Goal: Information Seeking & Learning: Learn about a topic

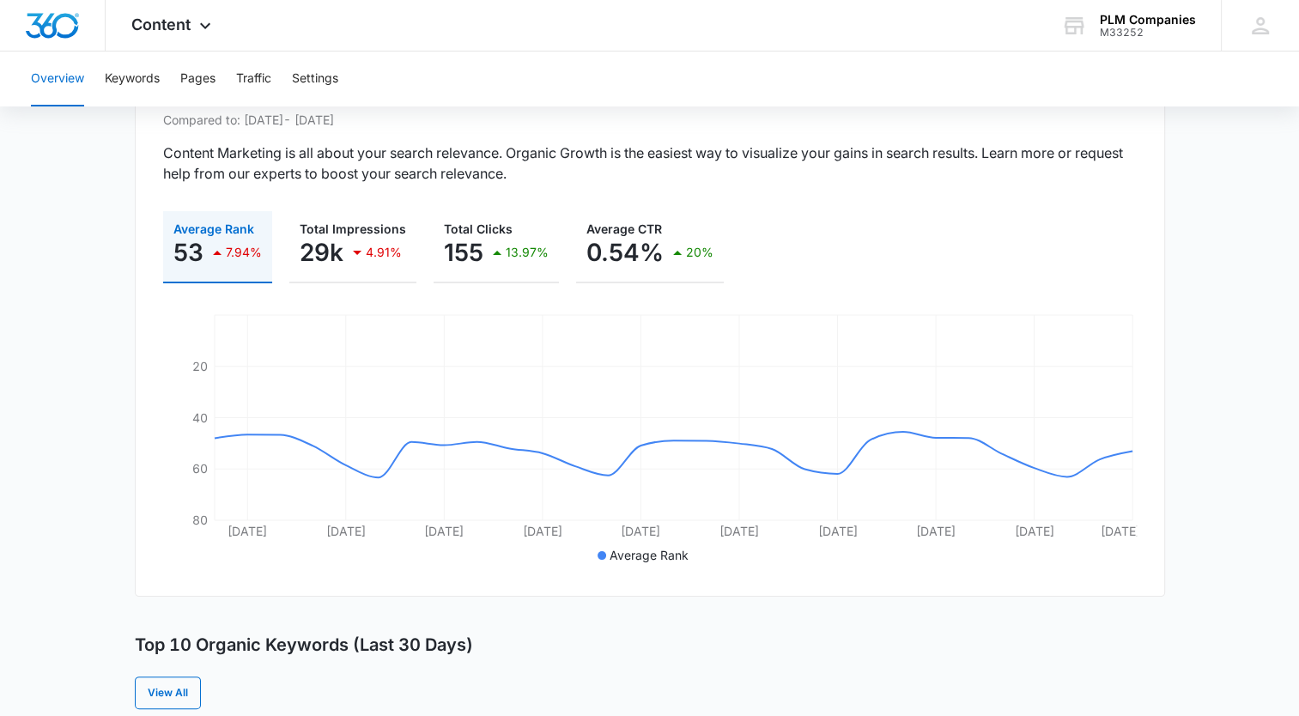
scroll to position [172, 0]
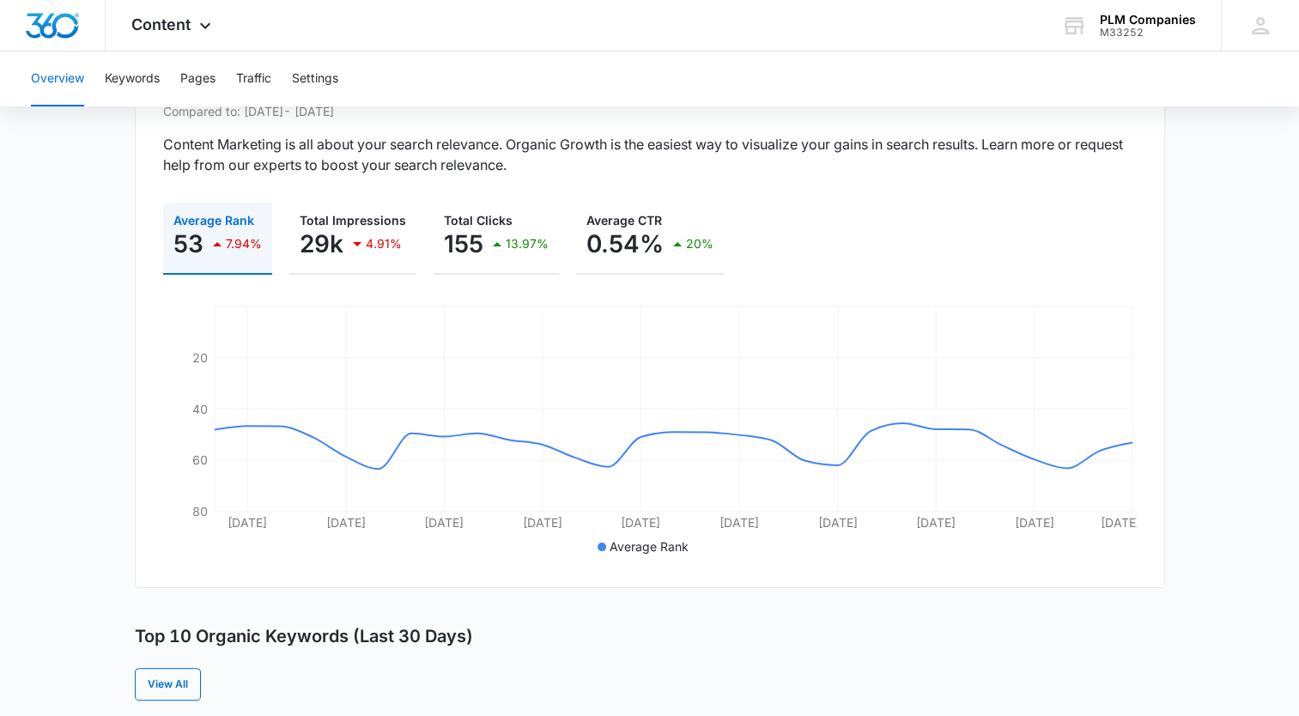
click at [234, 240] on p "7.94%" at bounding box center [244, 244] width 36 height 12
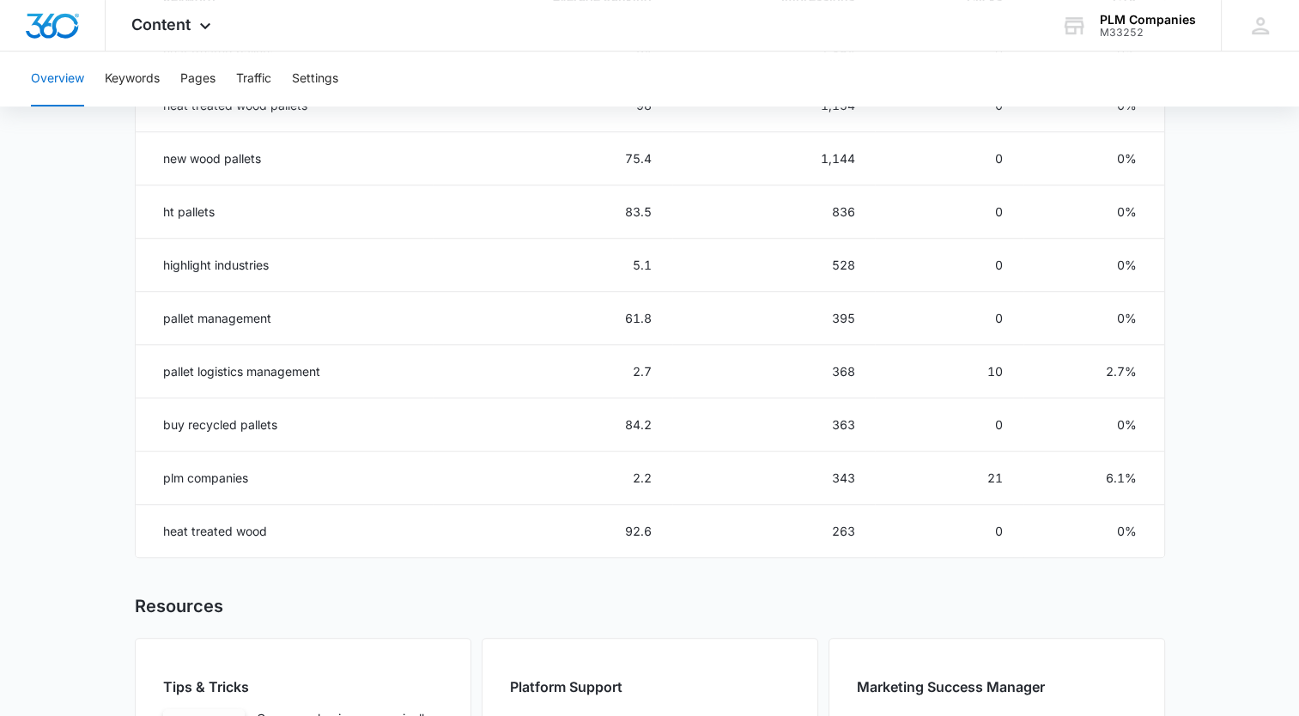
scroll to position [676, 0]
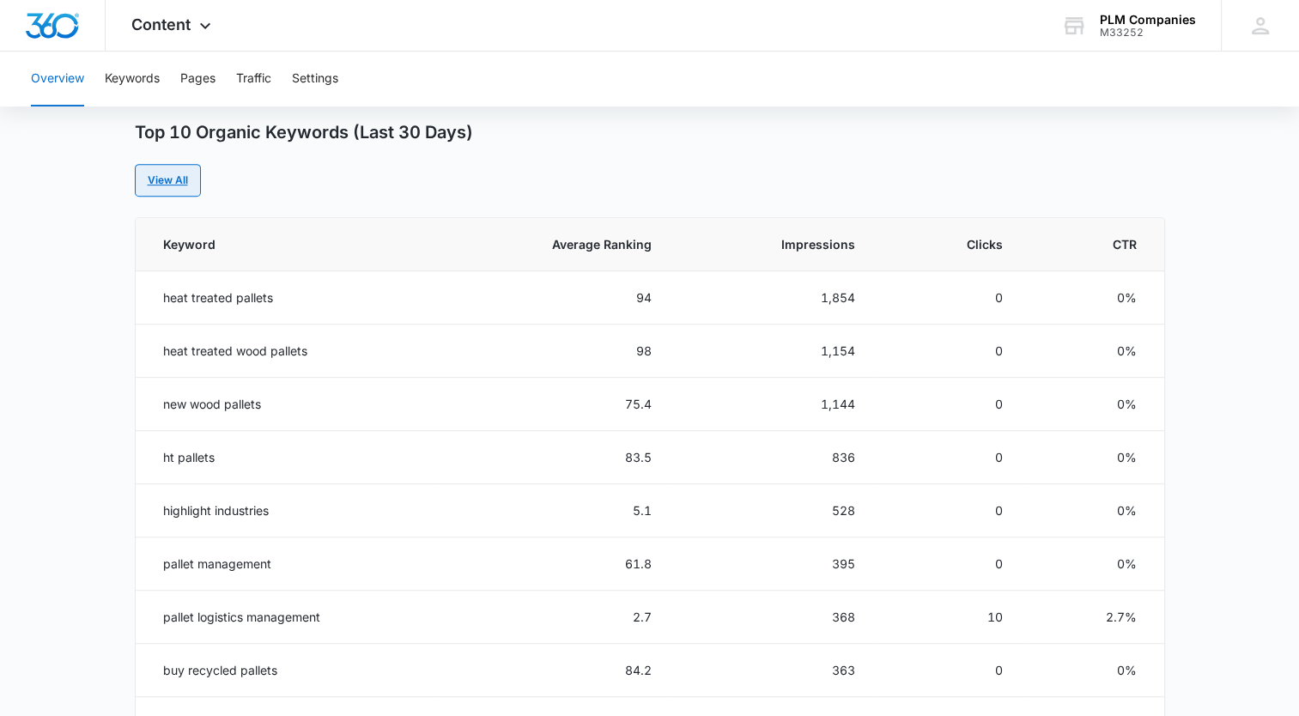
click at [173, 172] on link "View All" at bounding box center [168, 180] width 66 height 33
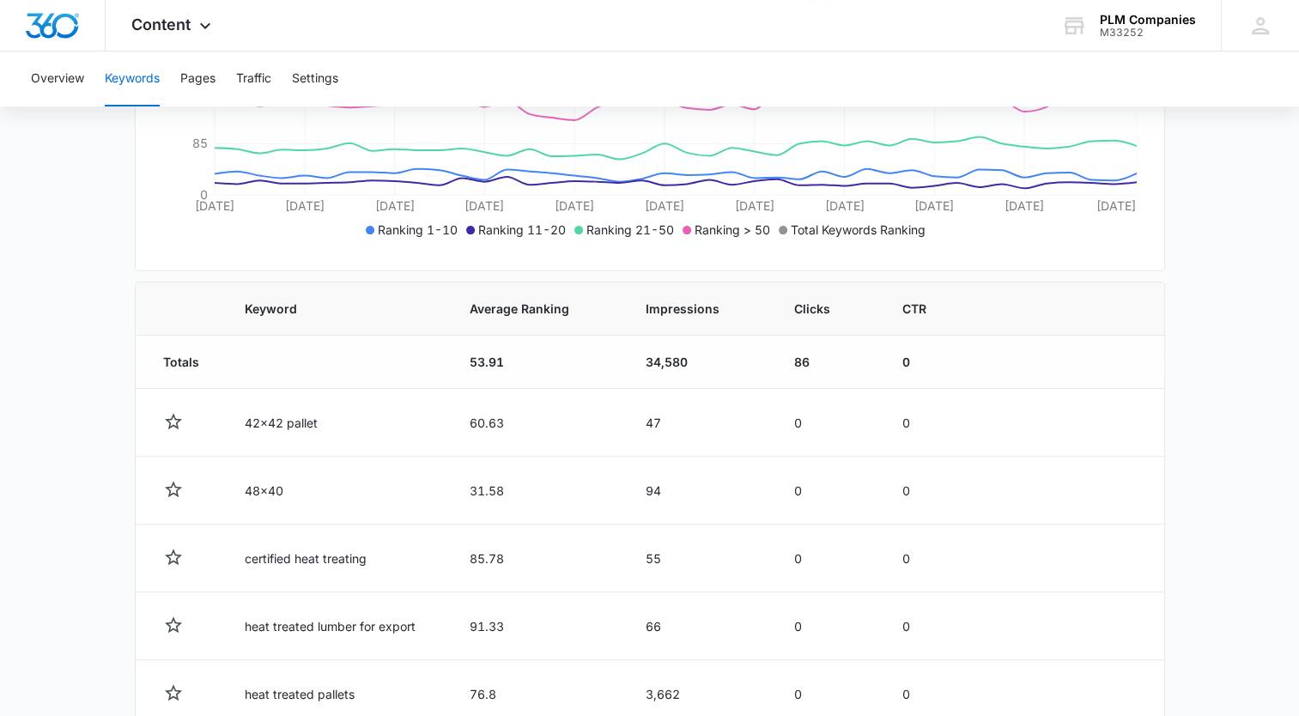
scroll to position [429, 0]
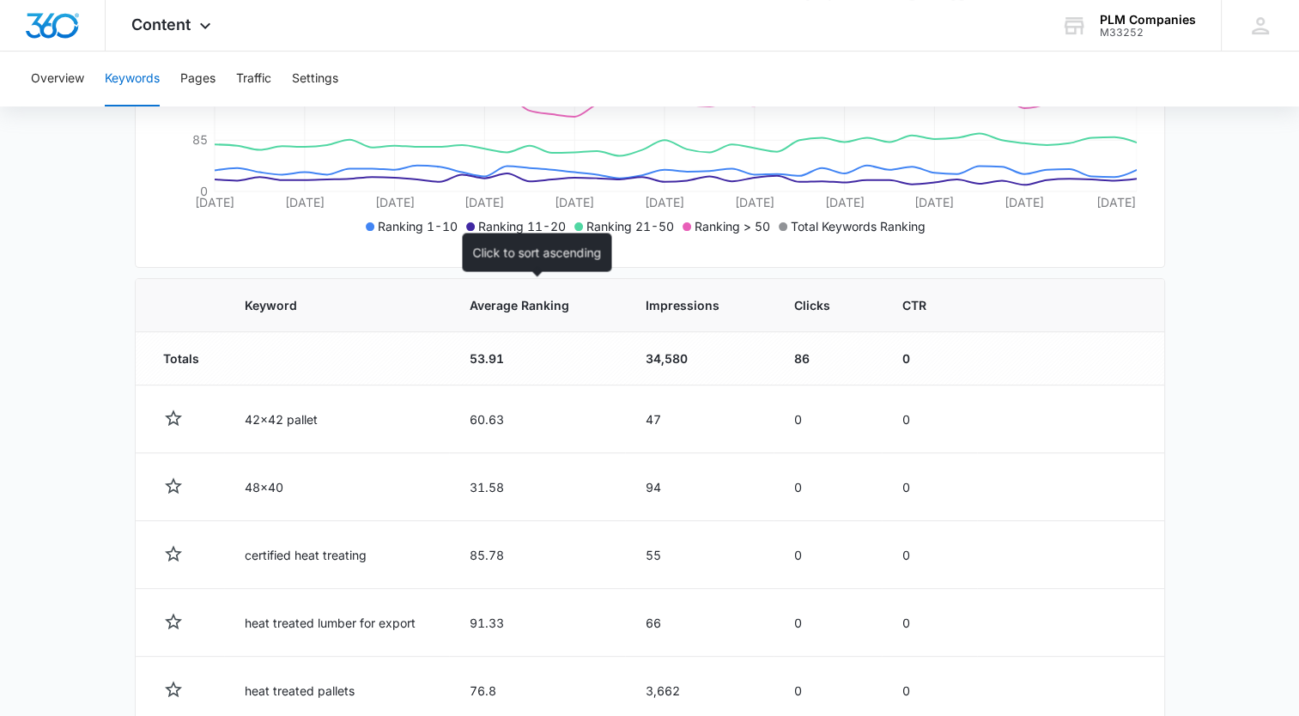
click at [568, 297] on span "Average Ranking" at bounding box center [525, 305] width 110 height 18
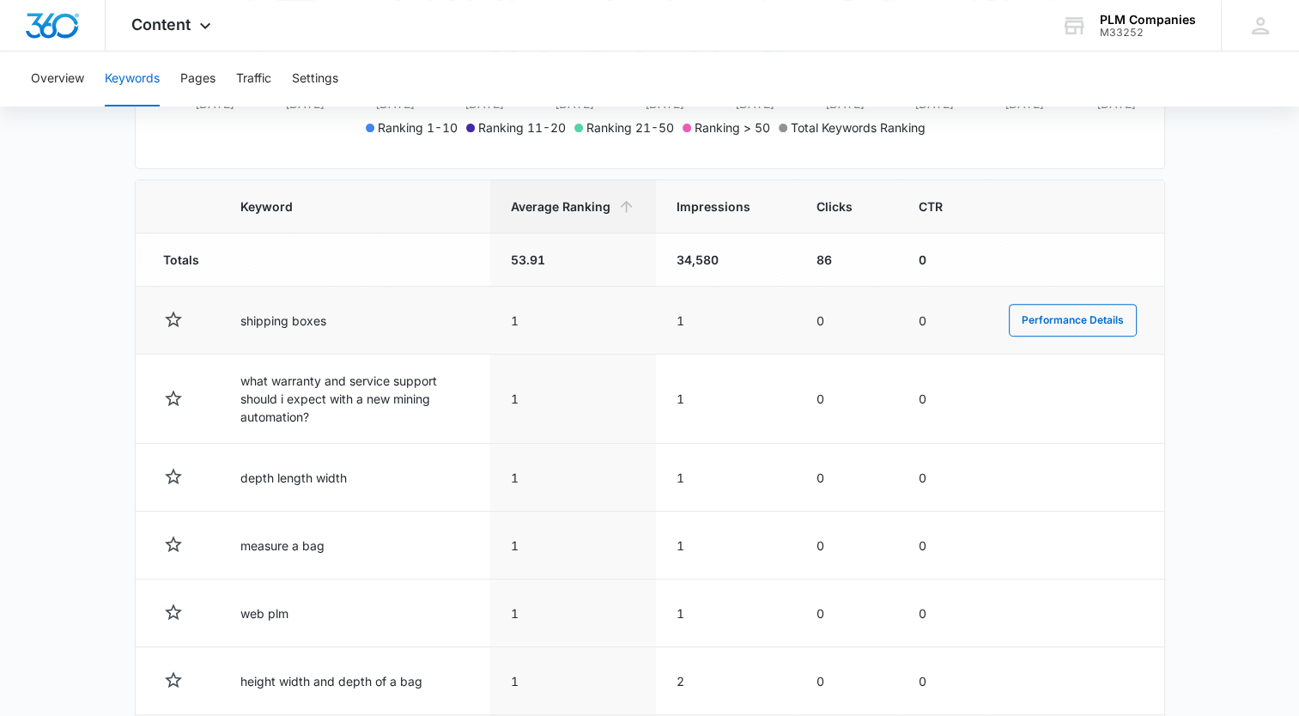
scroll to position [601, 0]
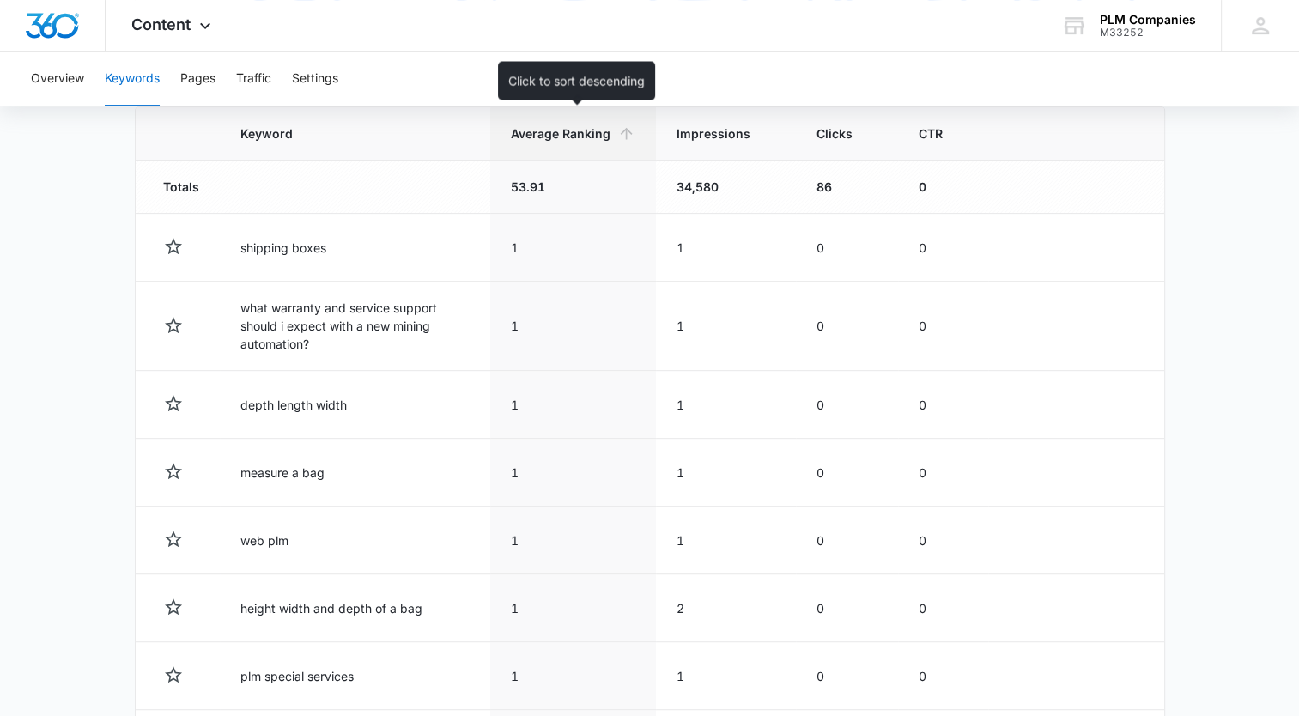
click at [592, 131] on span "Average Ranking" at bounding box center [561, 134] width 100 height 18
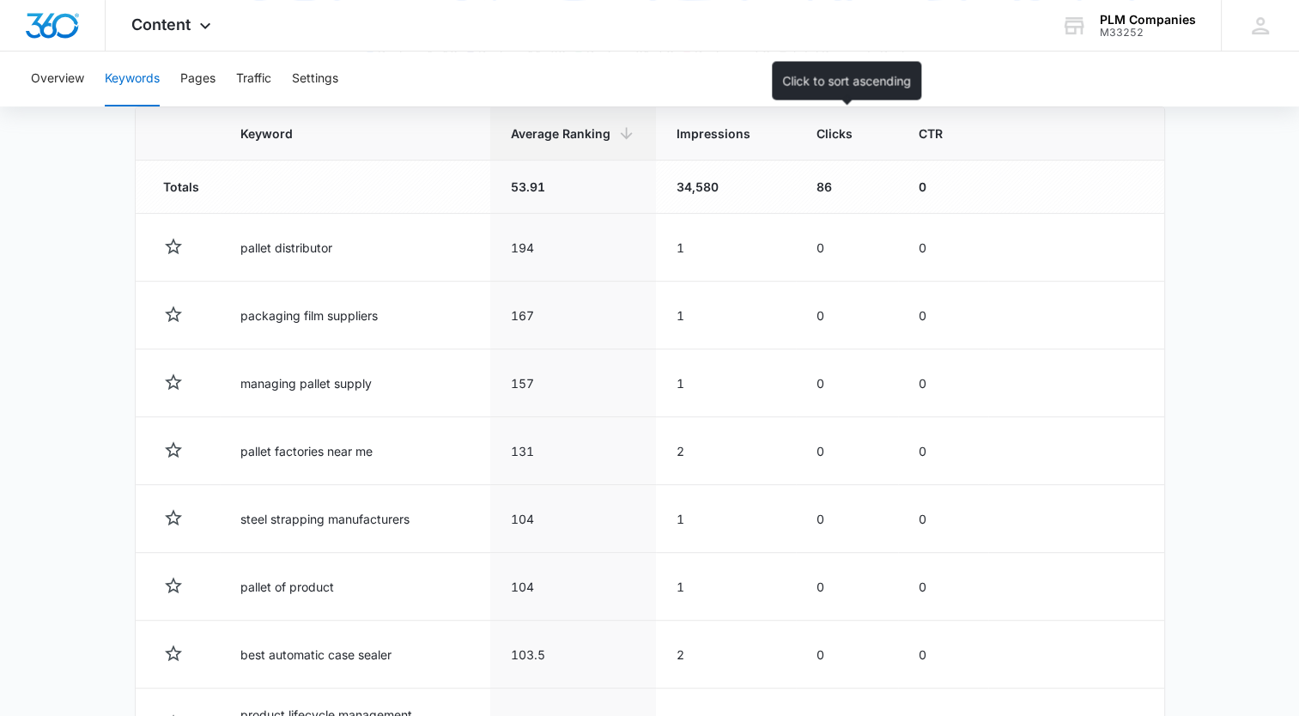
click at [853, 151] on th "Clicks" at bounding box center [847, 133] width 102 height 53
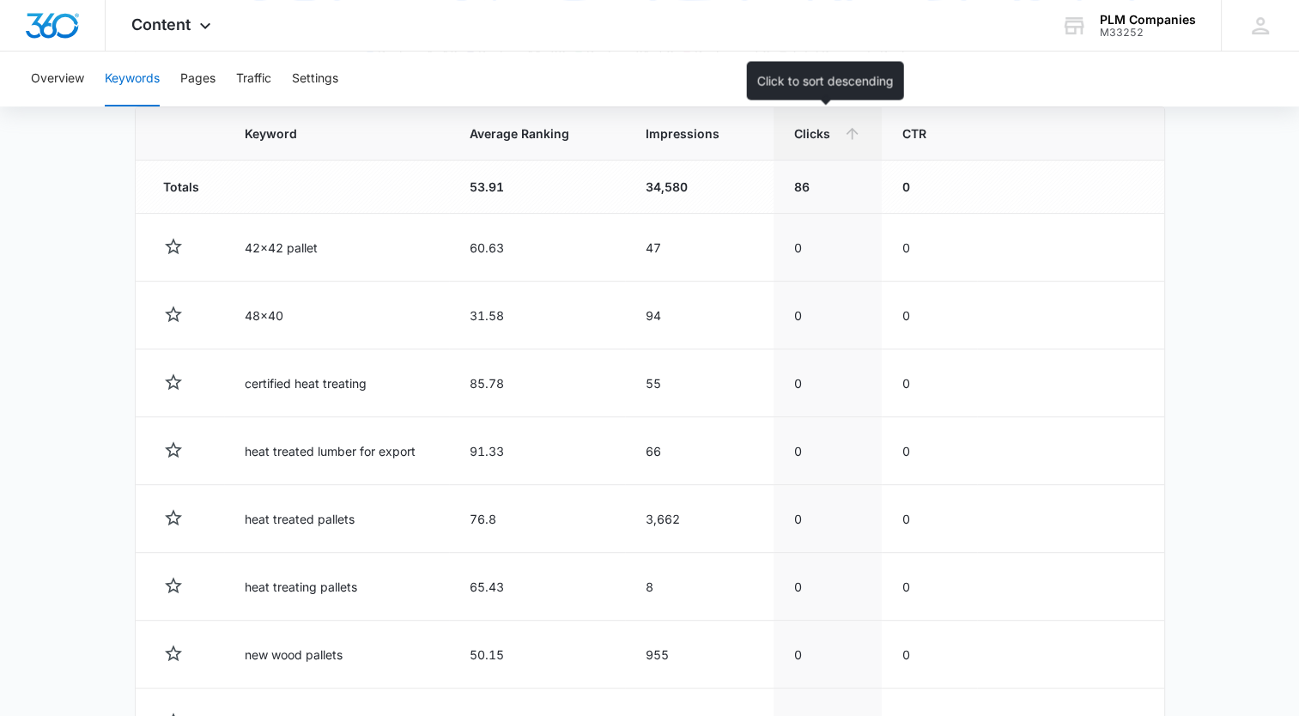
click at [827, 136] on span "Clicks" at bounding box center [815, 134] width 42 height 18
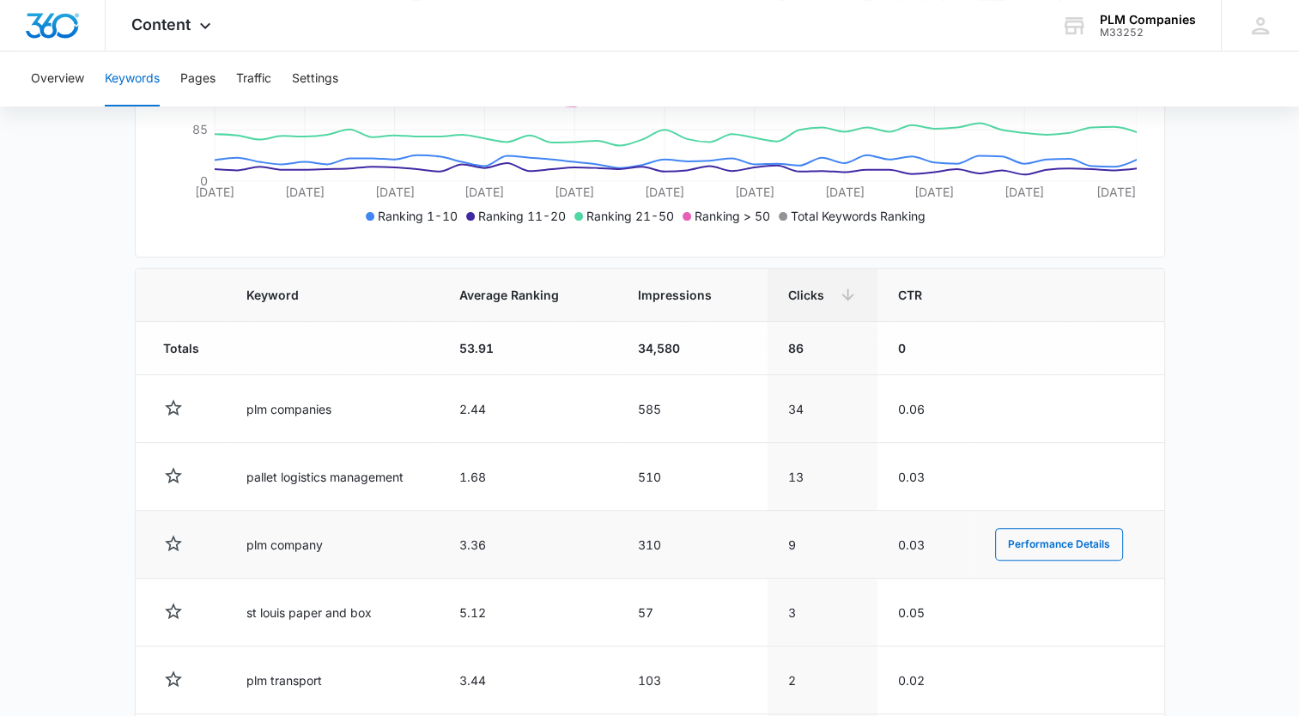
scroll to position [96, 0]
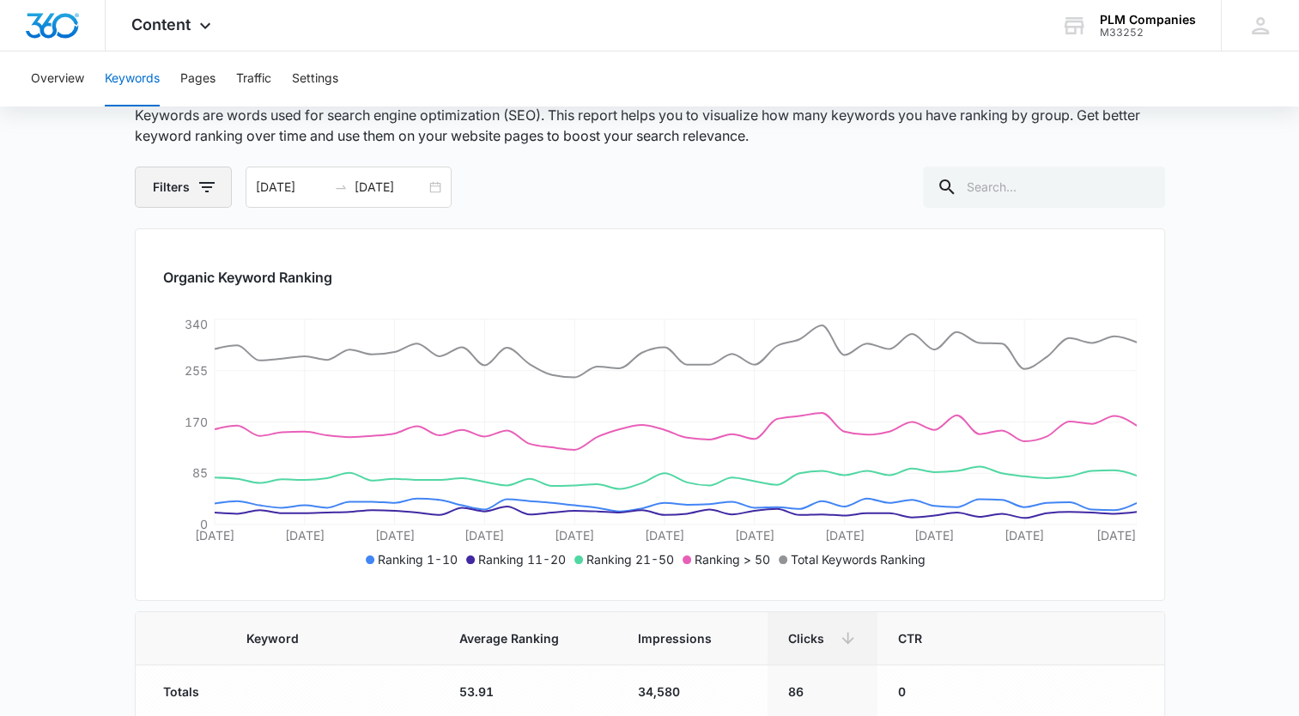
click at [219, 183] on button "Filters" at bounding box center [183, 187] width 97 height 41
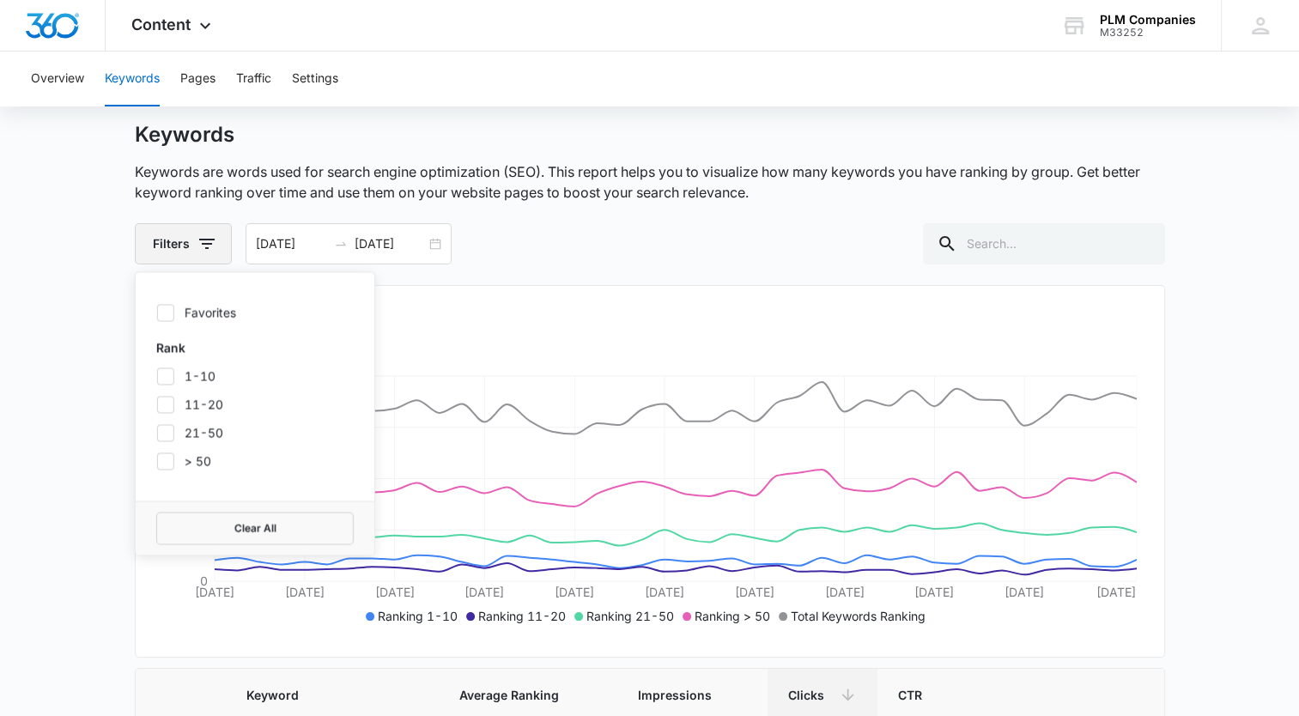
scroll to position [10, 0]
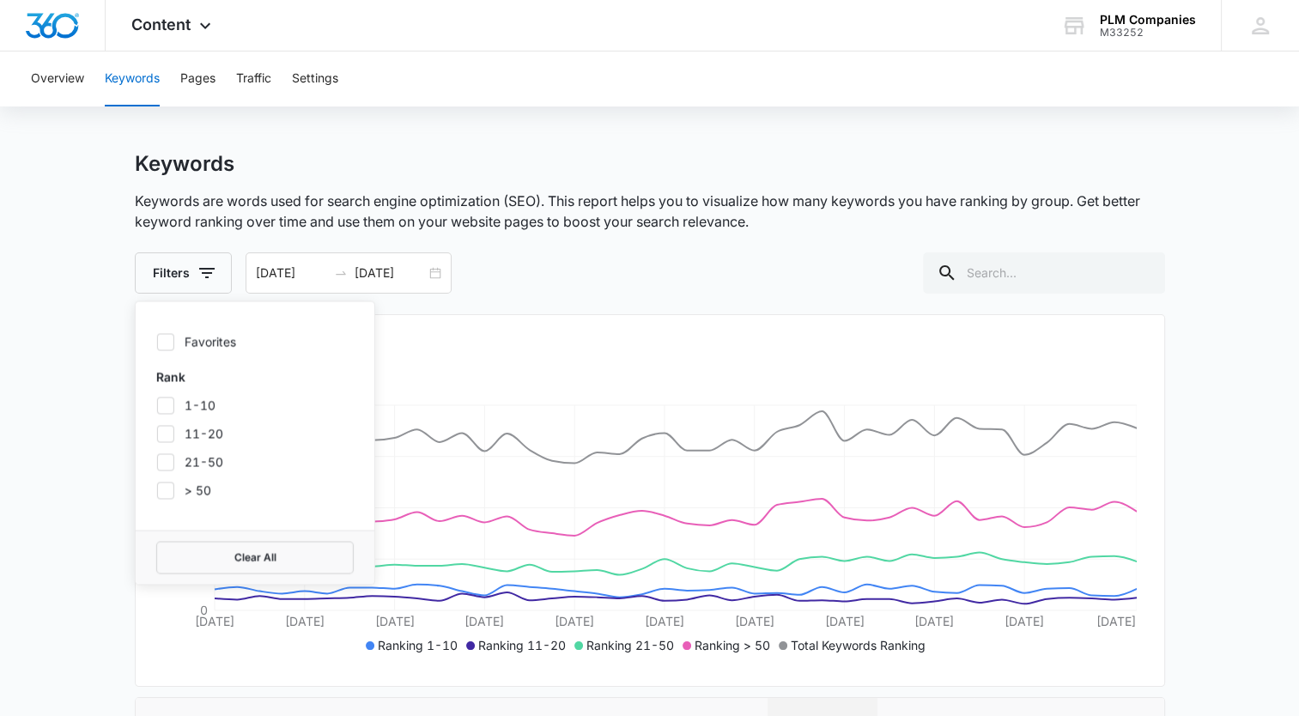
click at [161, 404] on icon at bounding box center [165, 405] width 15 height 15
click at [157, 404] on input "1-10" at bounding box center [156, 404] width 1 height 1
checkbox input "true"
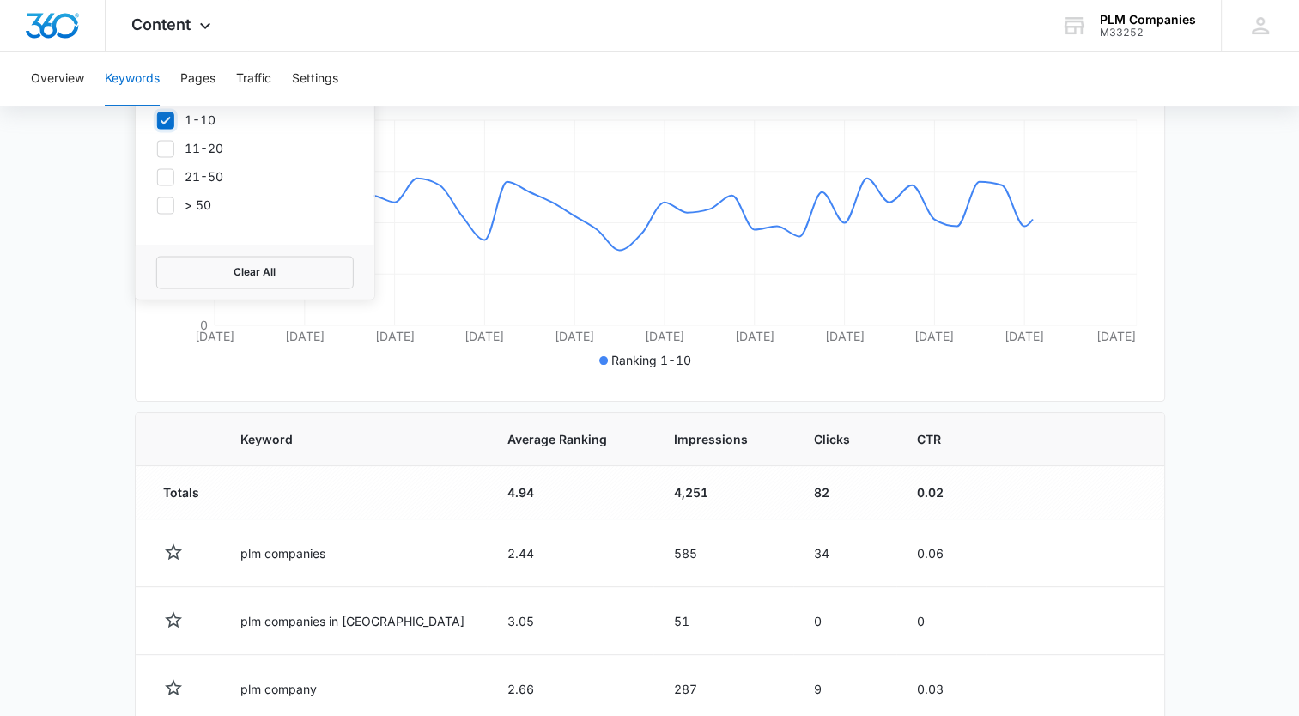
scroll to position [354, 0]
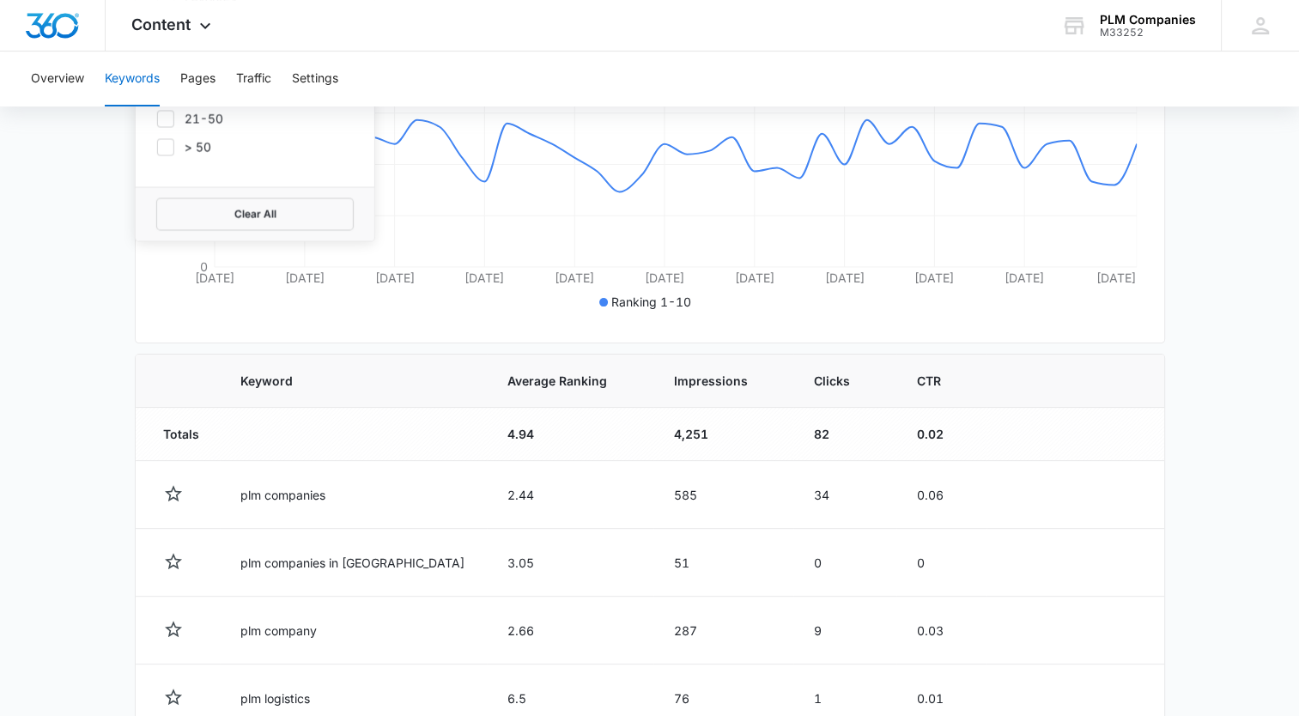
click at [1192, 376] on main "Keywords Keywords are words used for search engine optimization (SEO). This rep…" at bounding box center [649, 521] width 1299 height 1426
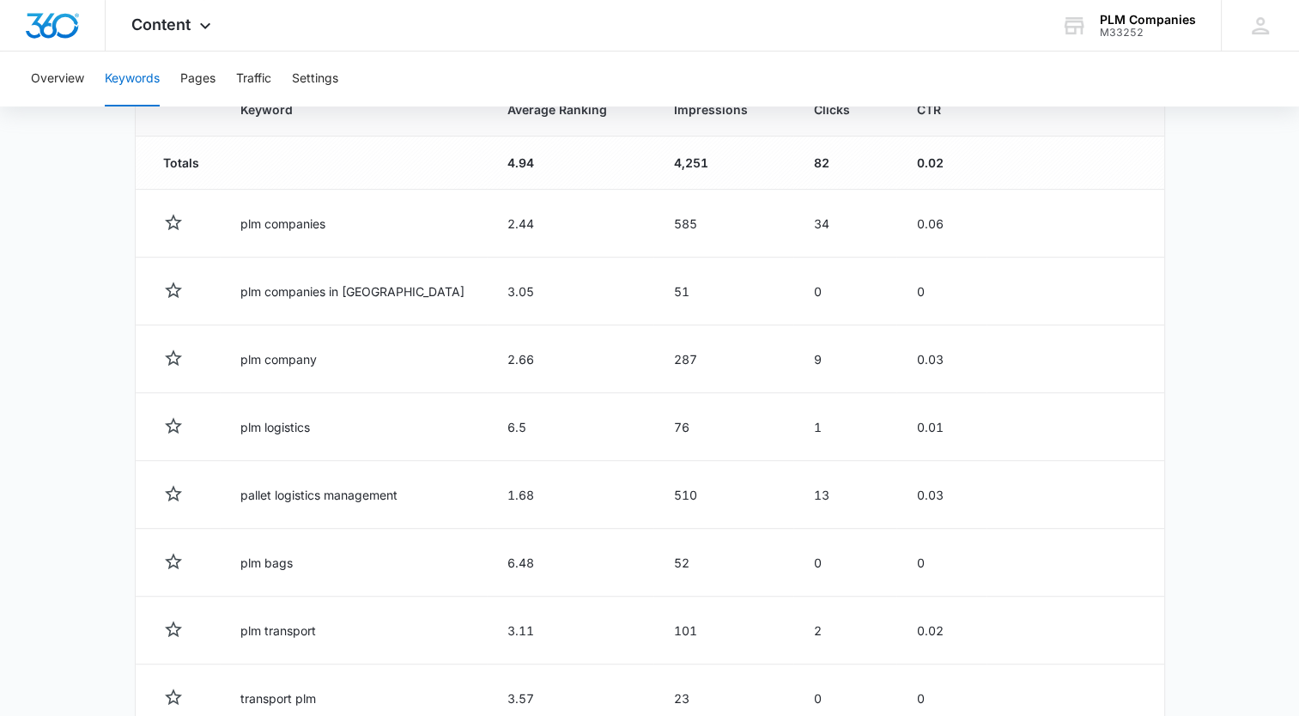
scroll to position [525, 0]
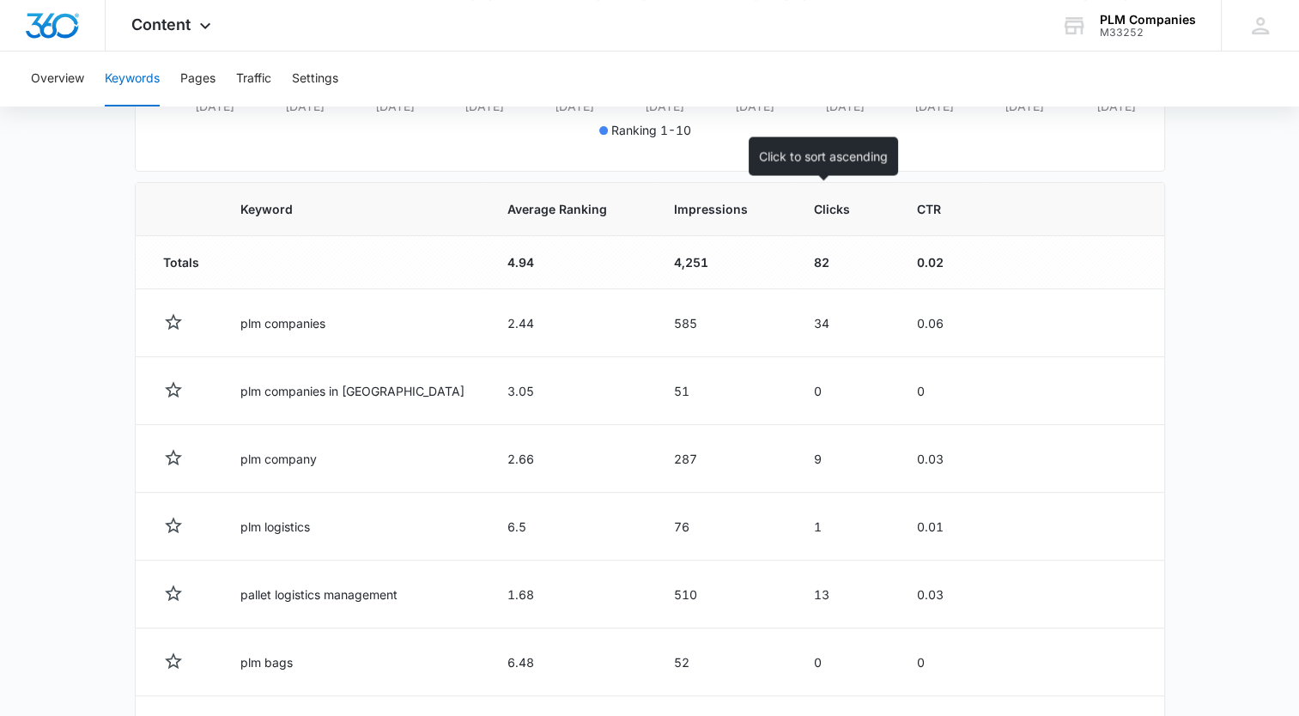
click at [814, 211] on span "Clicks" at bounding box center [832, 209] width 37 height 18
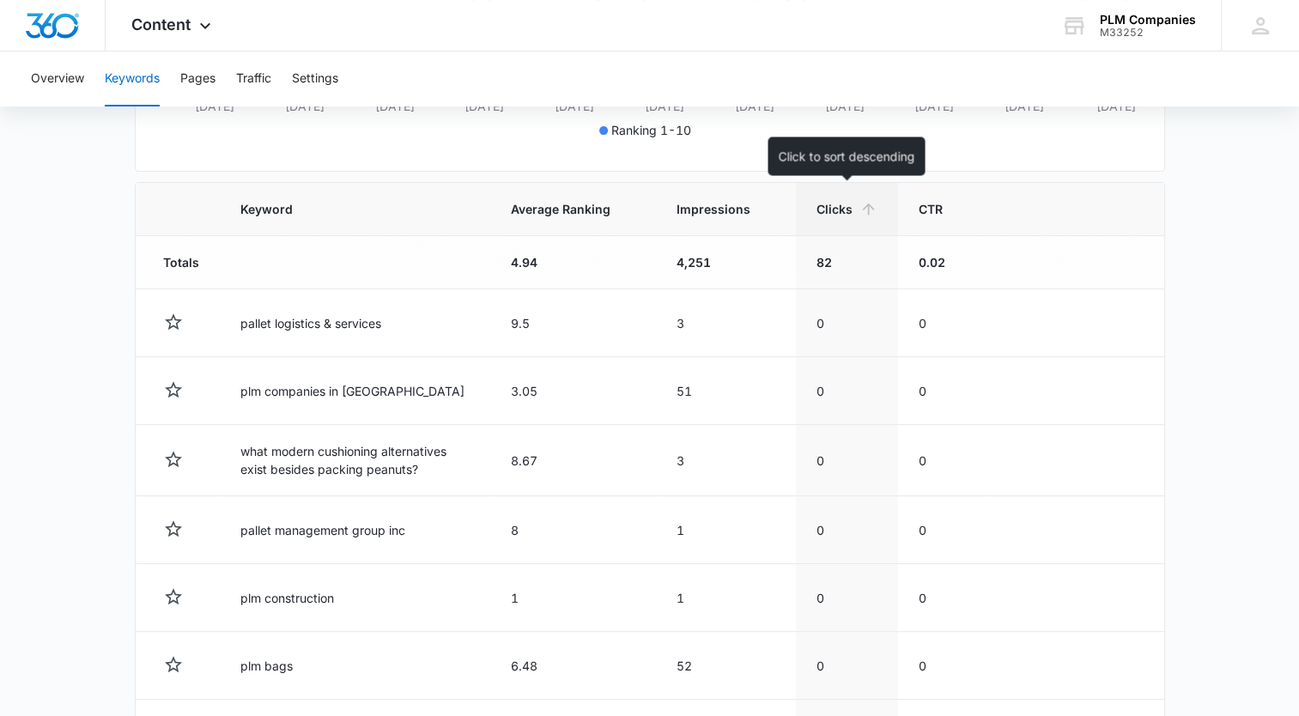
click at [838, 208] on span "Clicks" at bounding box center [835, 209] width 36 height 18
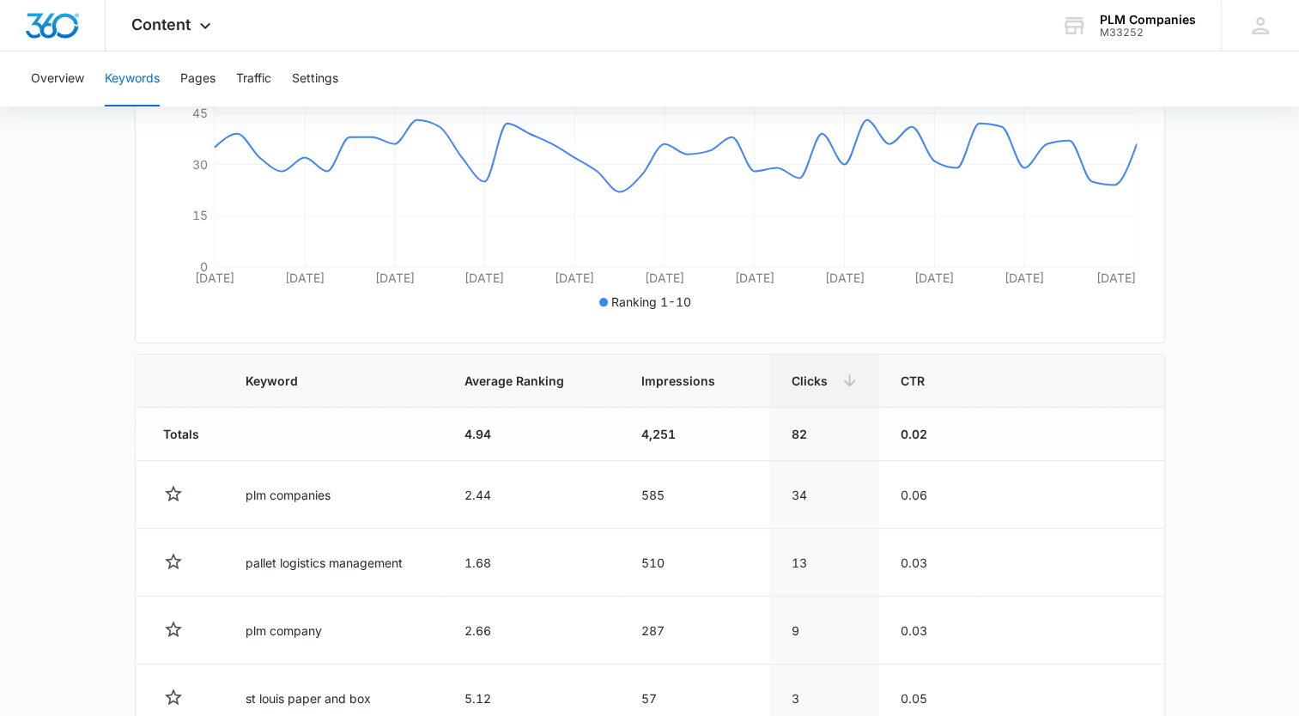
scroll to position [0, 0]
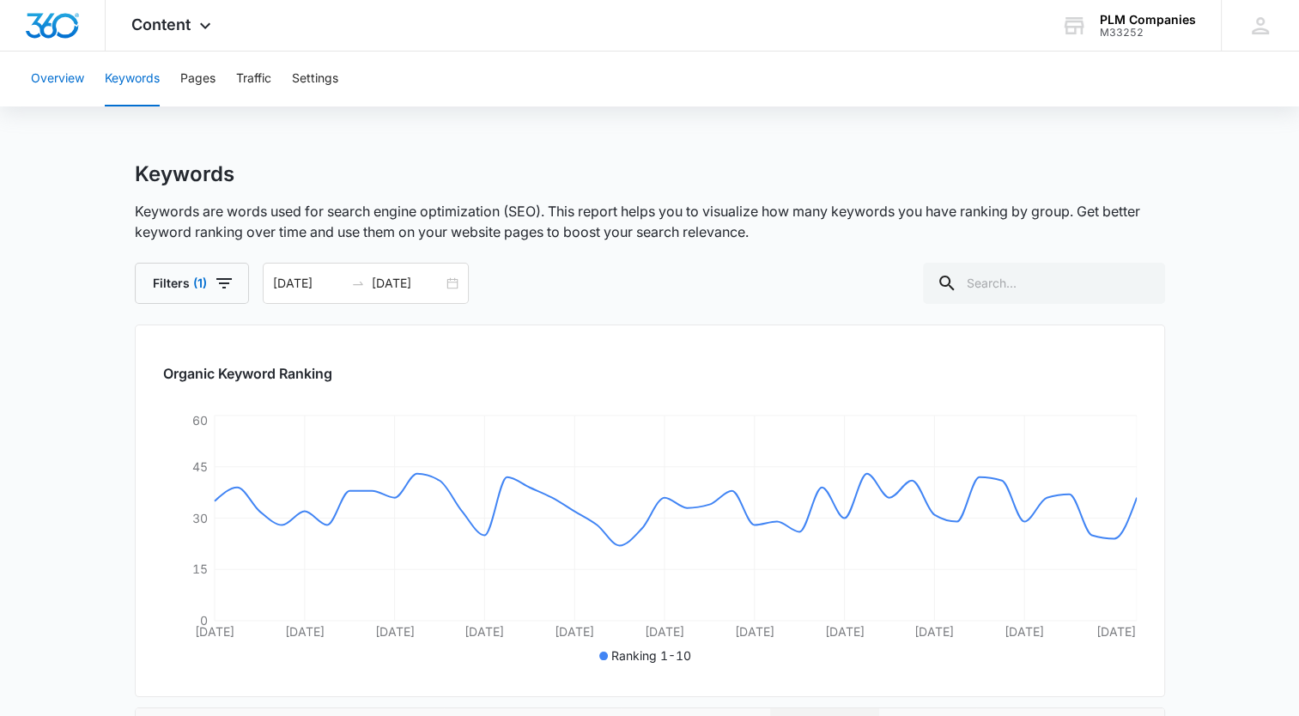
click at [69, 64] on button "Overview" at bounding box center [57, 79] width 53 height 55
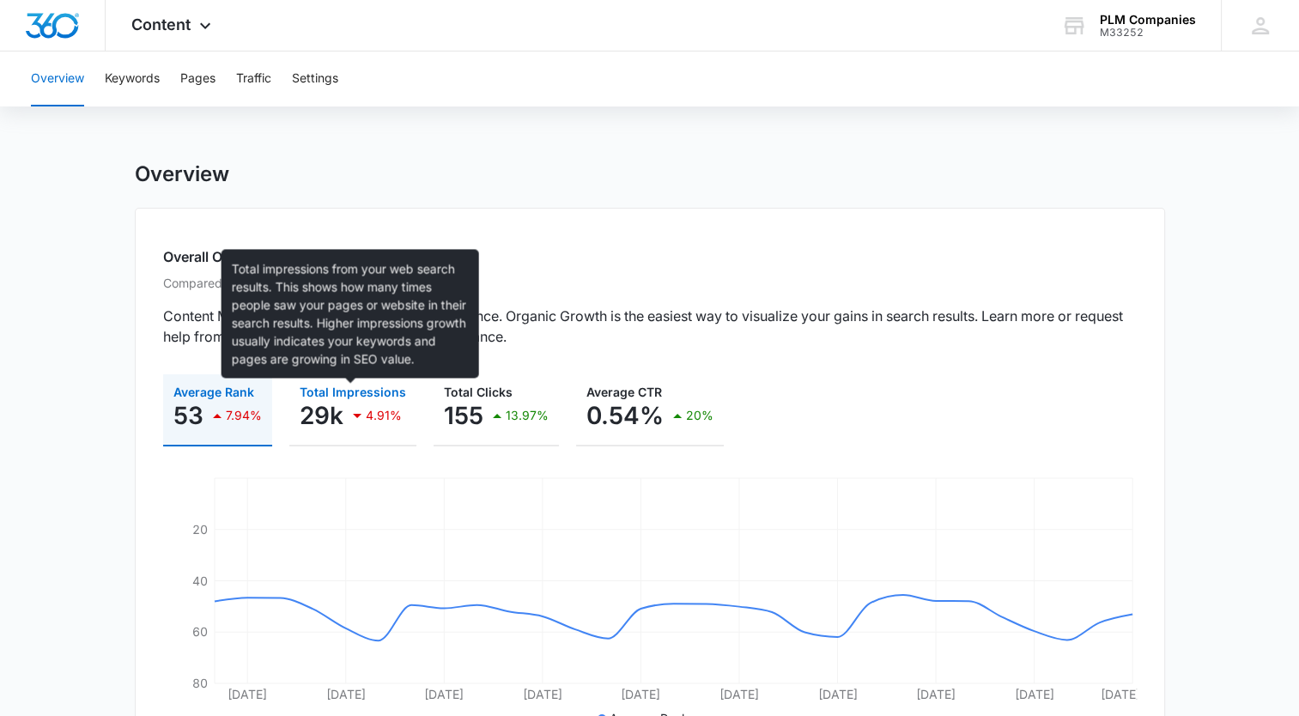
click at [371, 397] on span "Total Impressions" at bounding box center [353, 392] width 106 height 15
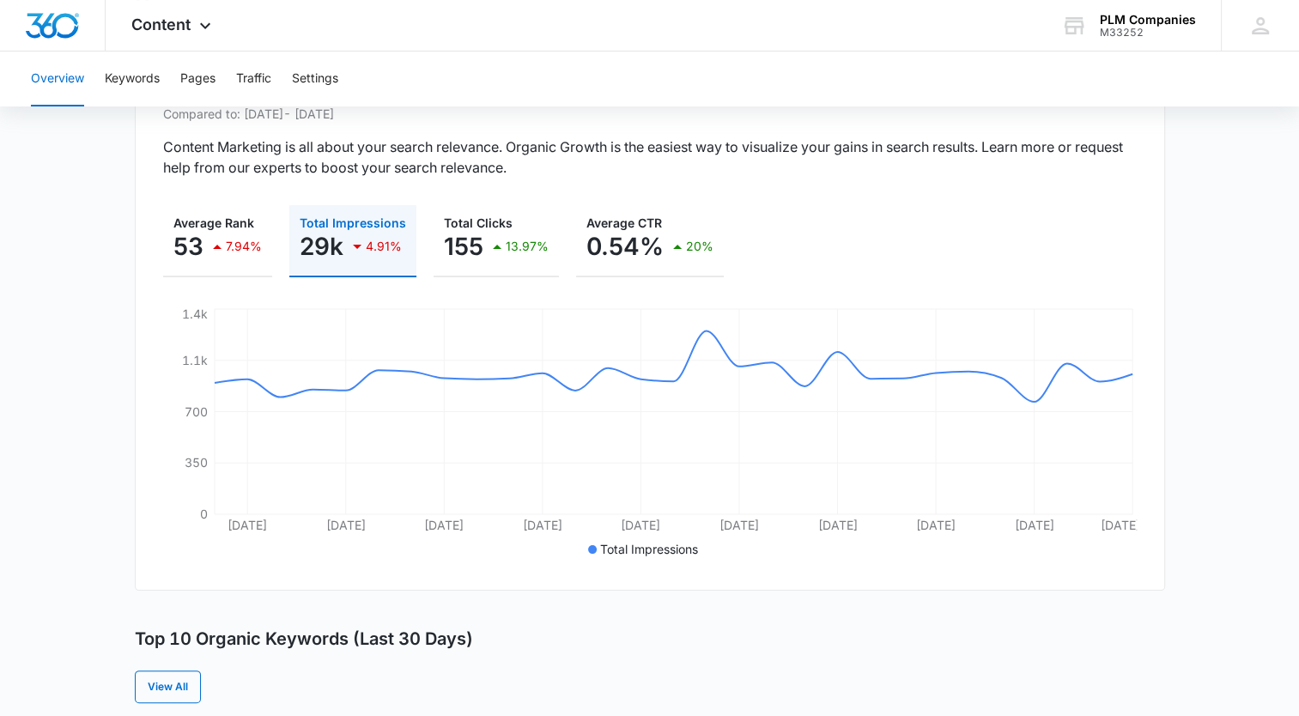
scroll to position [172, 0]
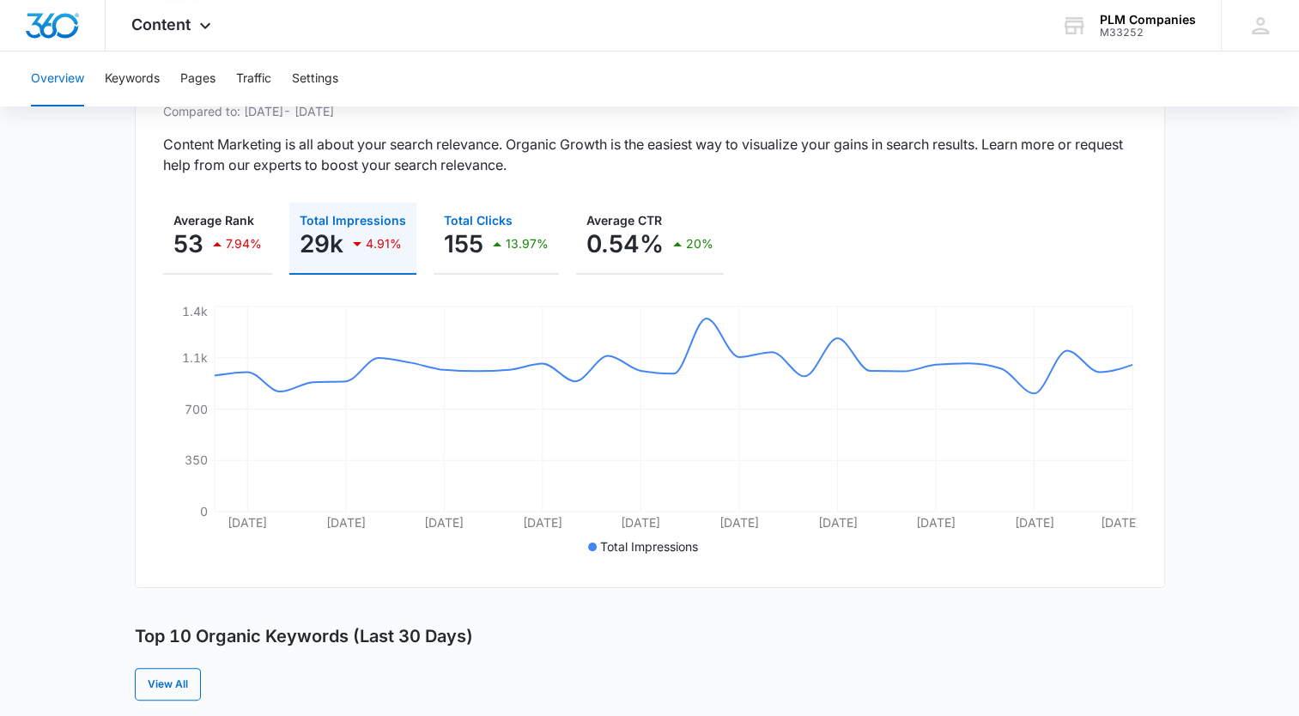
click at [506, 238] on p "13.97%" at bounding box center [527, 244] width 43 height 12
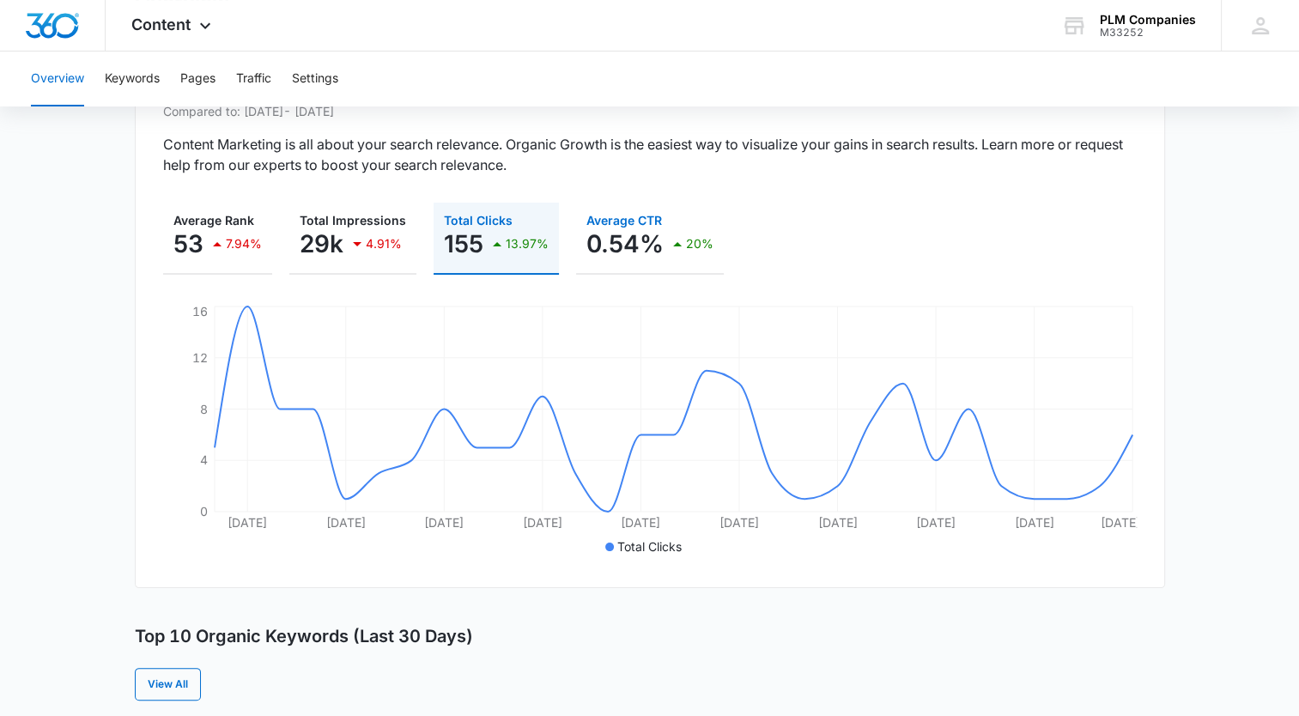
click at [622, 252] on p "0.54%" at bounding box center [624, 243] width 77 height 27
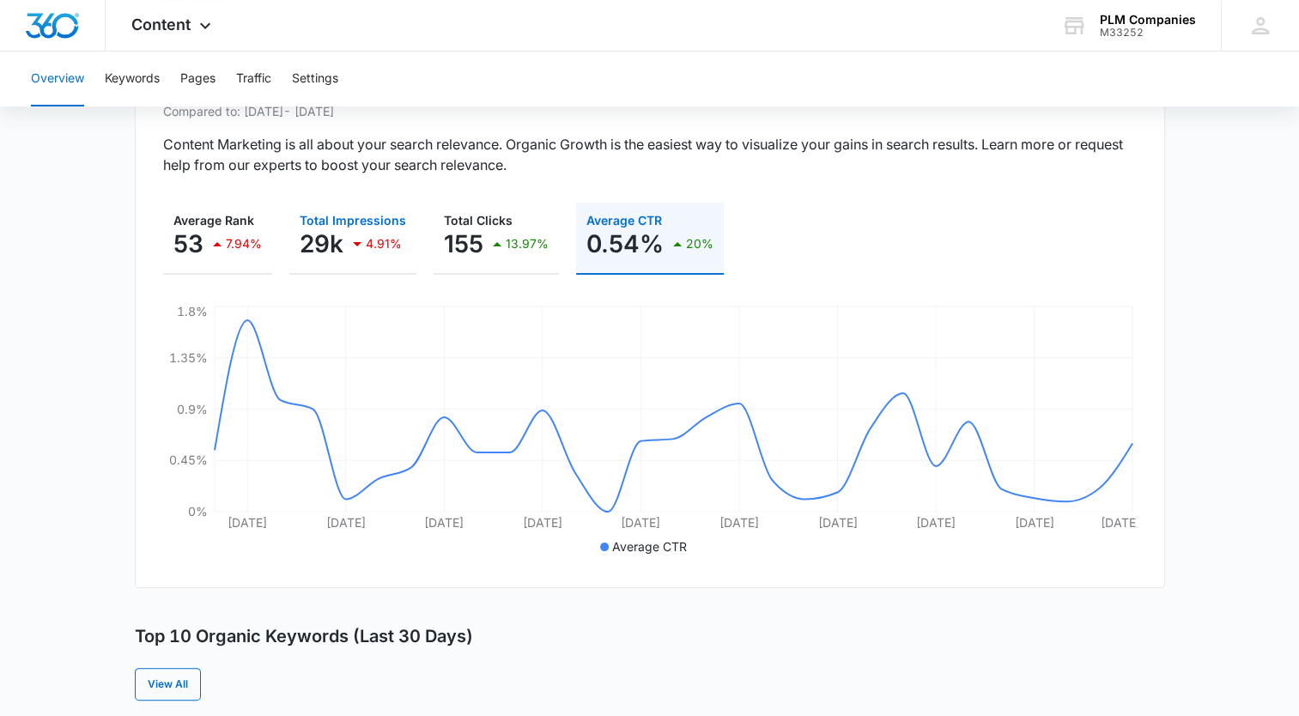
click at [359, 255] on div "4.91%" at bounding box center [374, 244] width 55 height 34
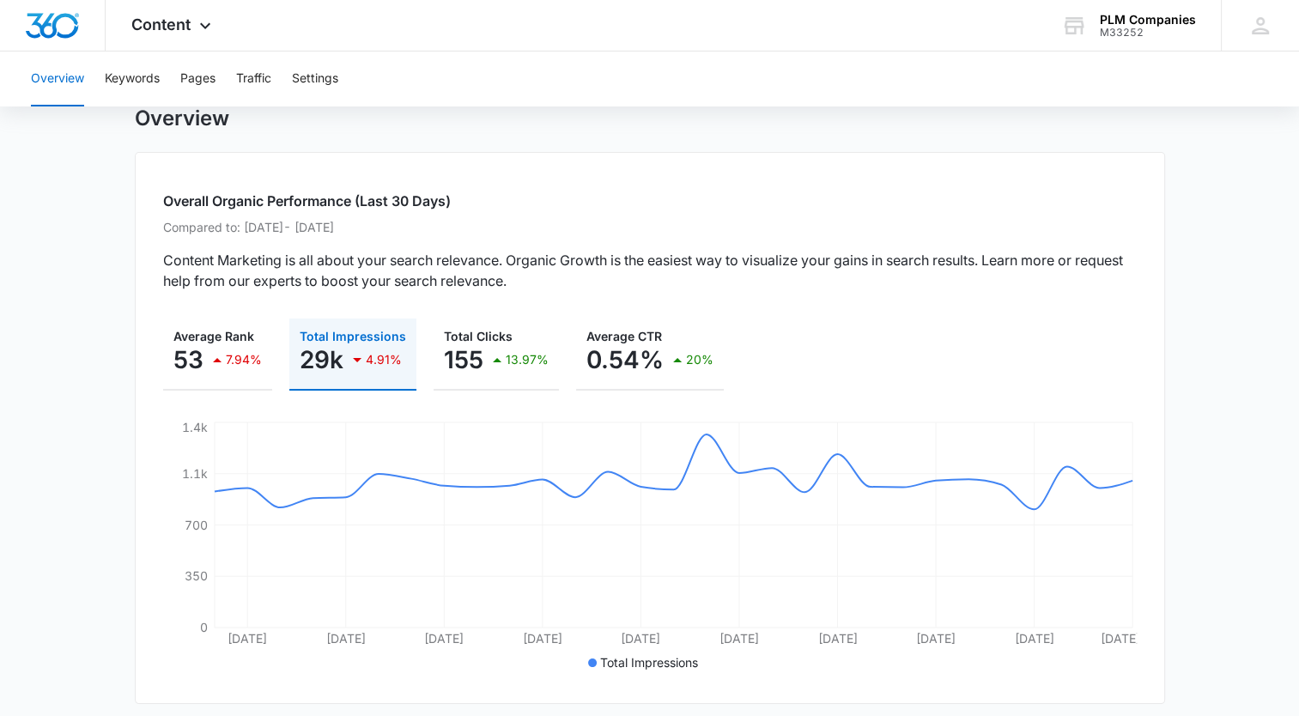
scroll to position [86, 0]
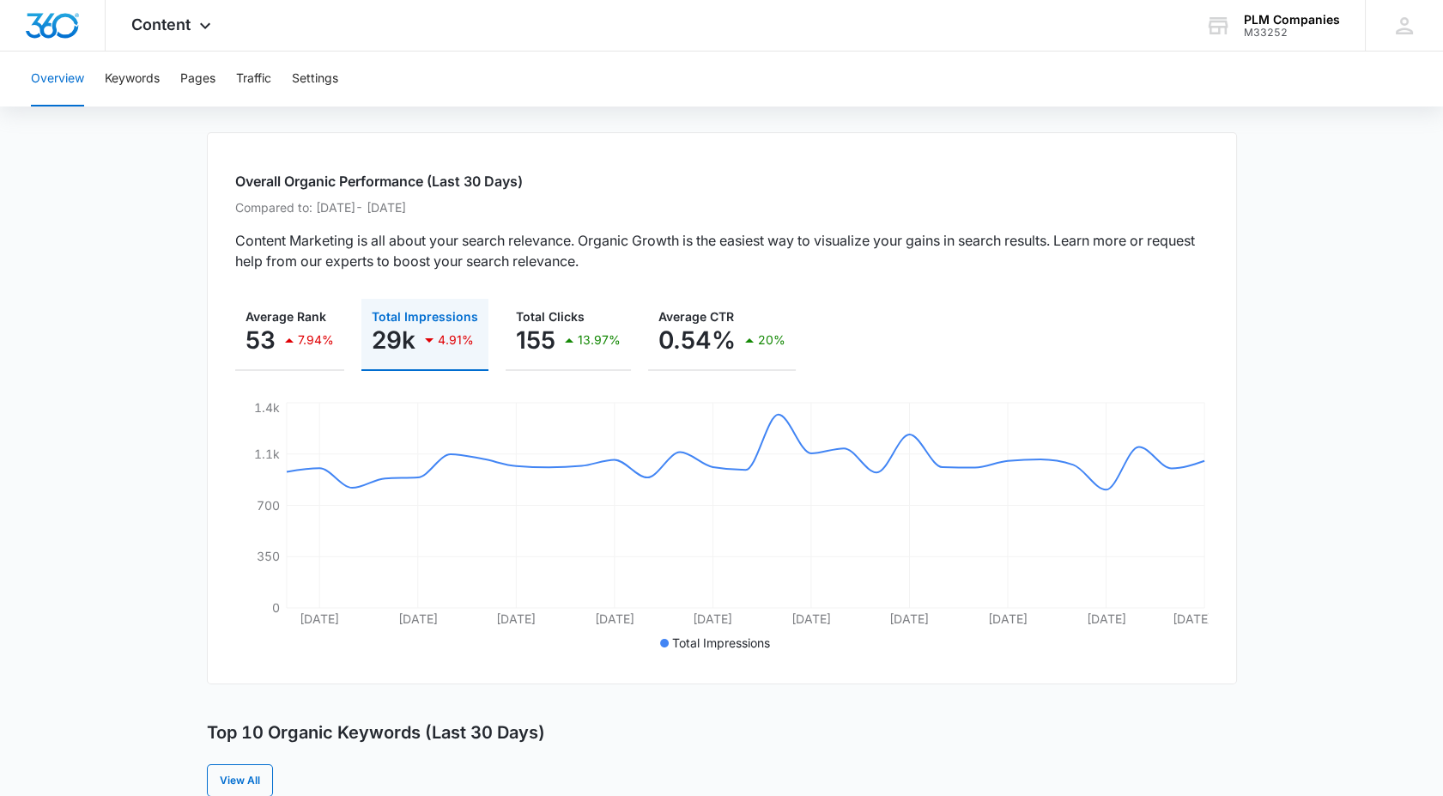
scroll to position [74, 0]
drag, startPoint x: 101, startPoint y: 335, endPoint x: 92, endPoint y: 182, distance: 153.1
click at [174, 83] on div "Overview Keywords Pages Traffic Settings" at bounding box center [722, 79] width 1402 height 55
click at [192, 83] on button "Pages" at bounding box center [197, 79] width 35 height 55
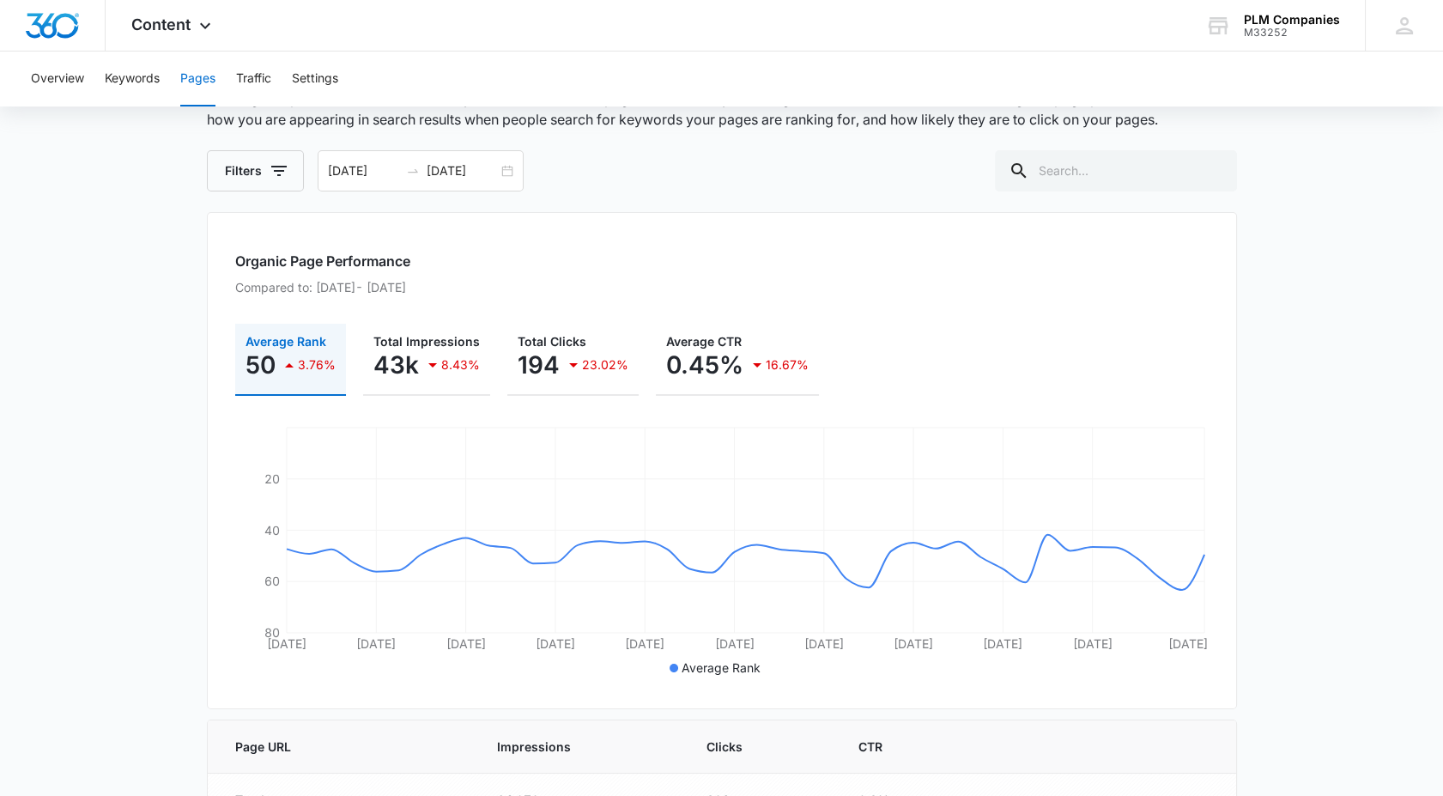
scroll to position [95, 0]
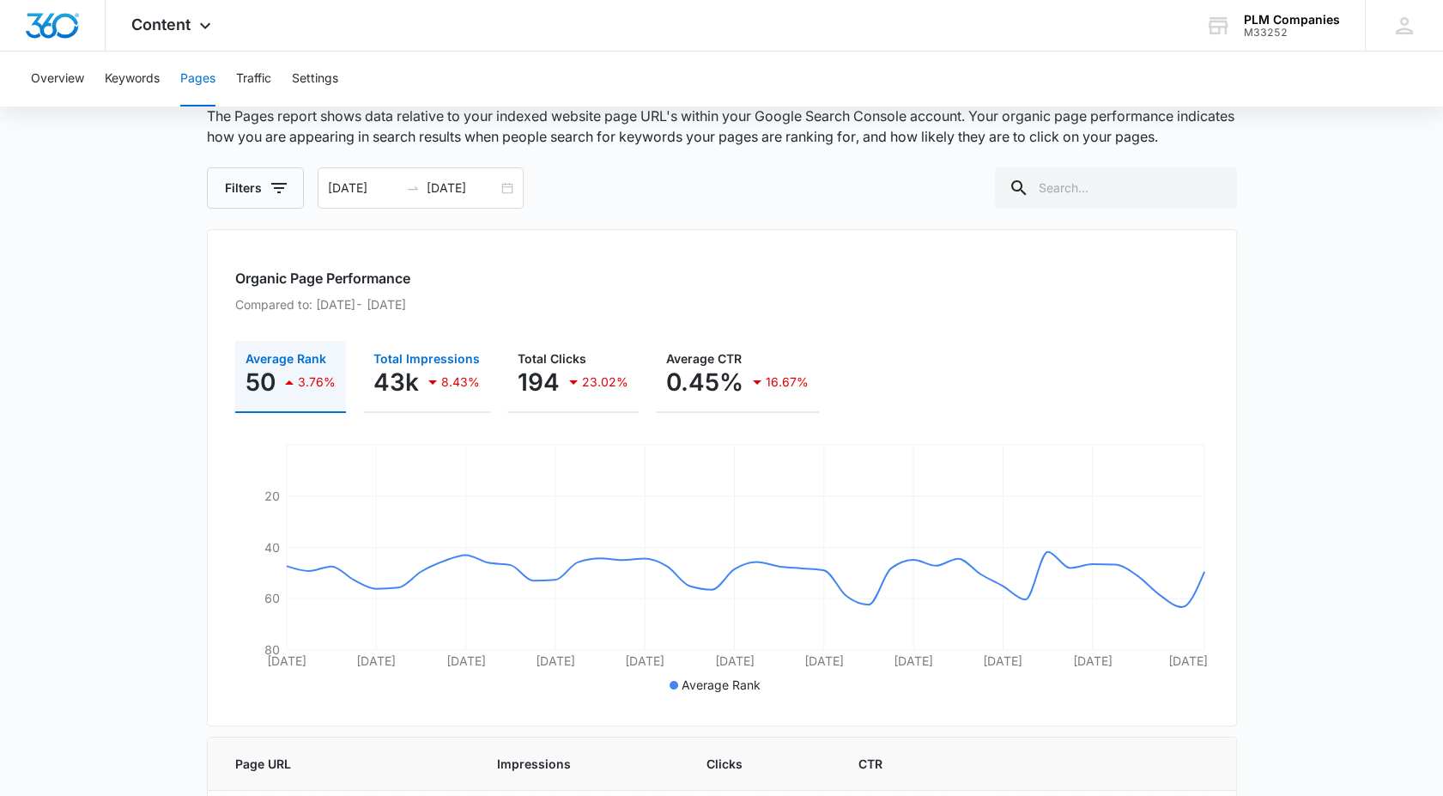
click at [386, 368] on p "43k" at bounding box center [397, 381] width 46 height 27
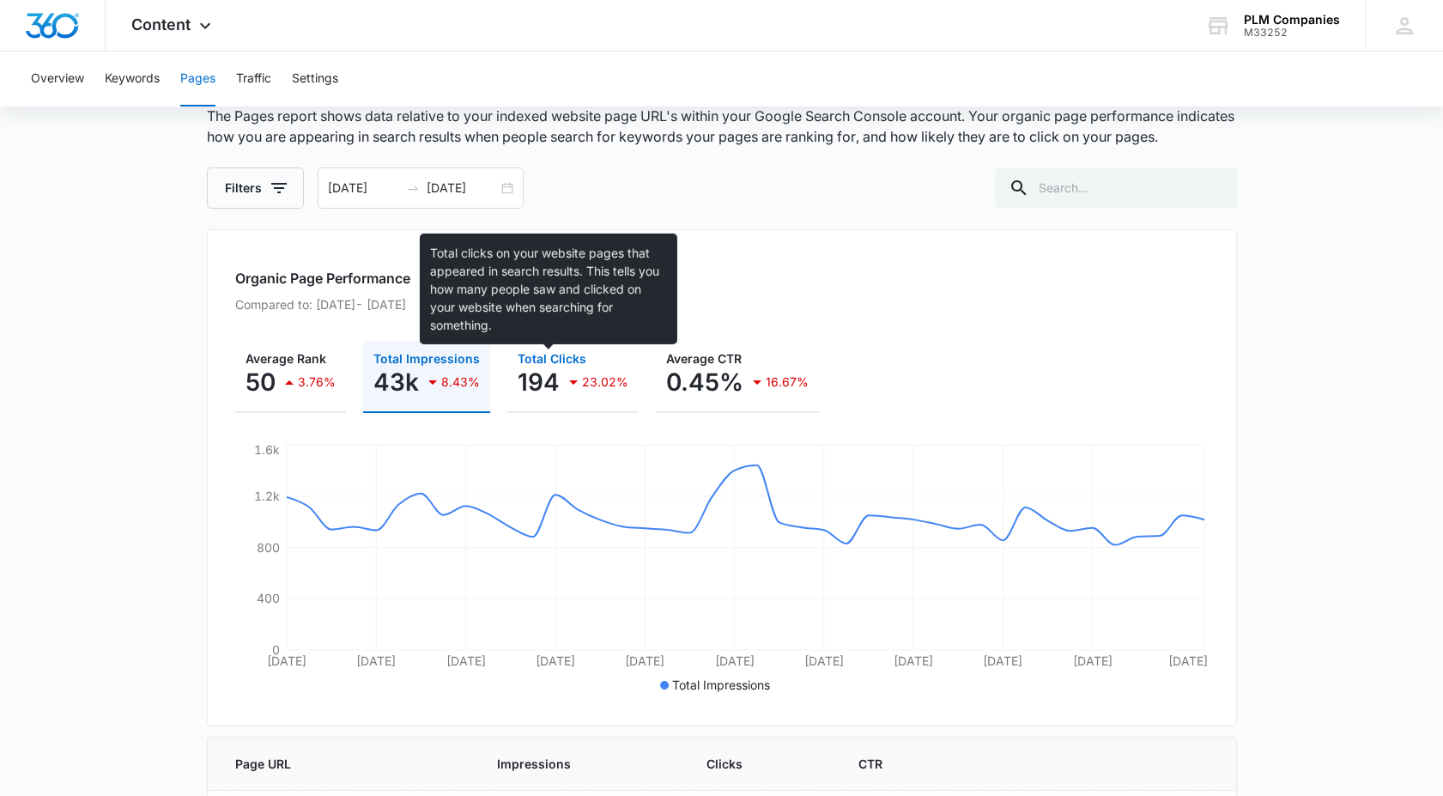
click at [538, 361] on span "Total Clicks" at bounding box center [552, 358] width 69 height 15
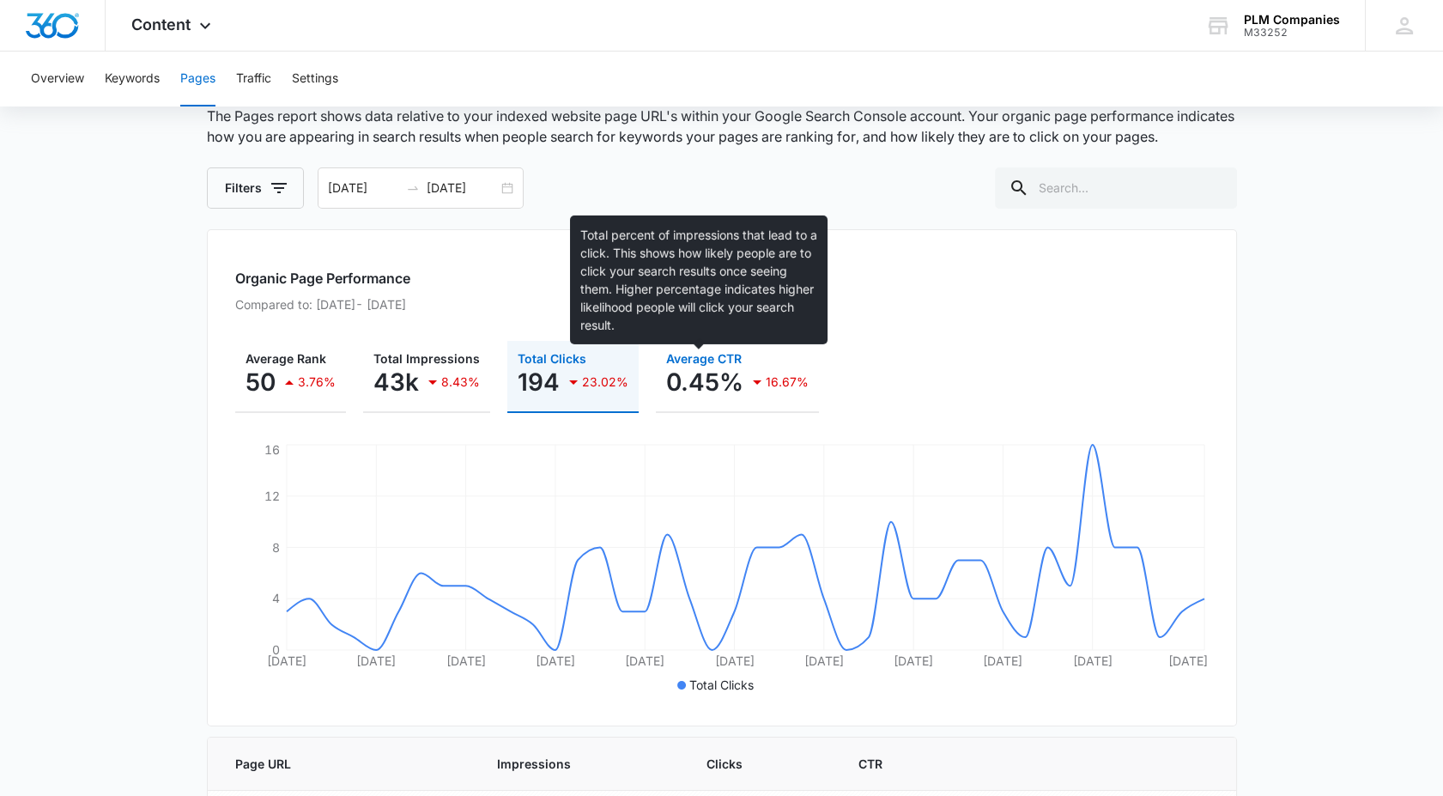
click at [714, 356] on span "Average CTR" at bounding box center [704, 358] width 76 height 15
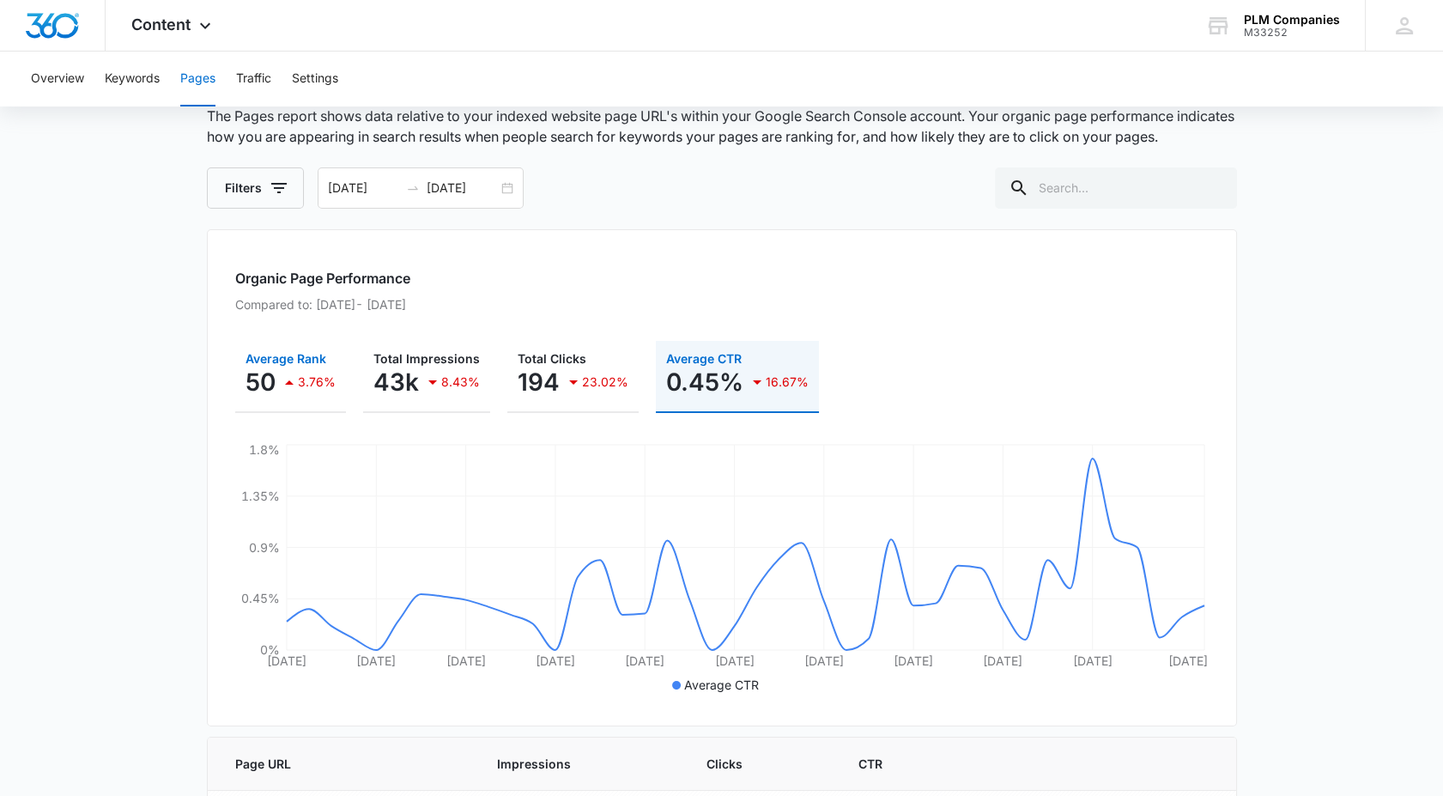
click at [298, 377] on p "3.76%" at bounding box center [317, 382] width 38 height 12
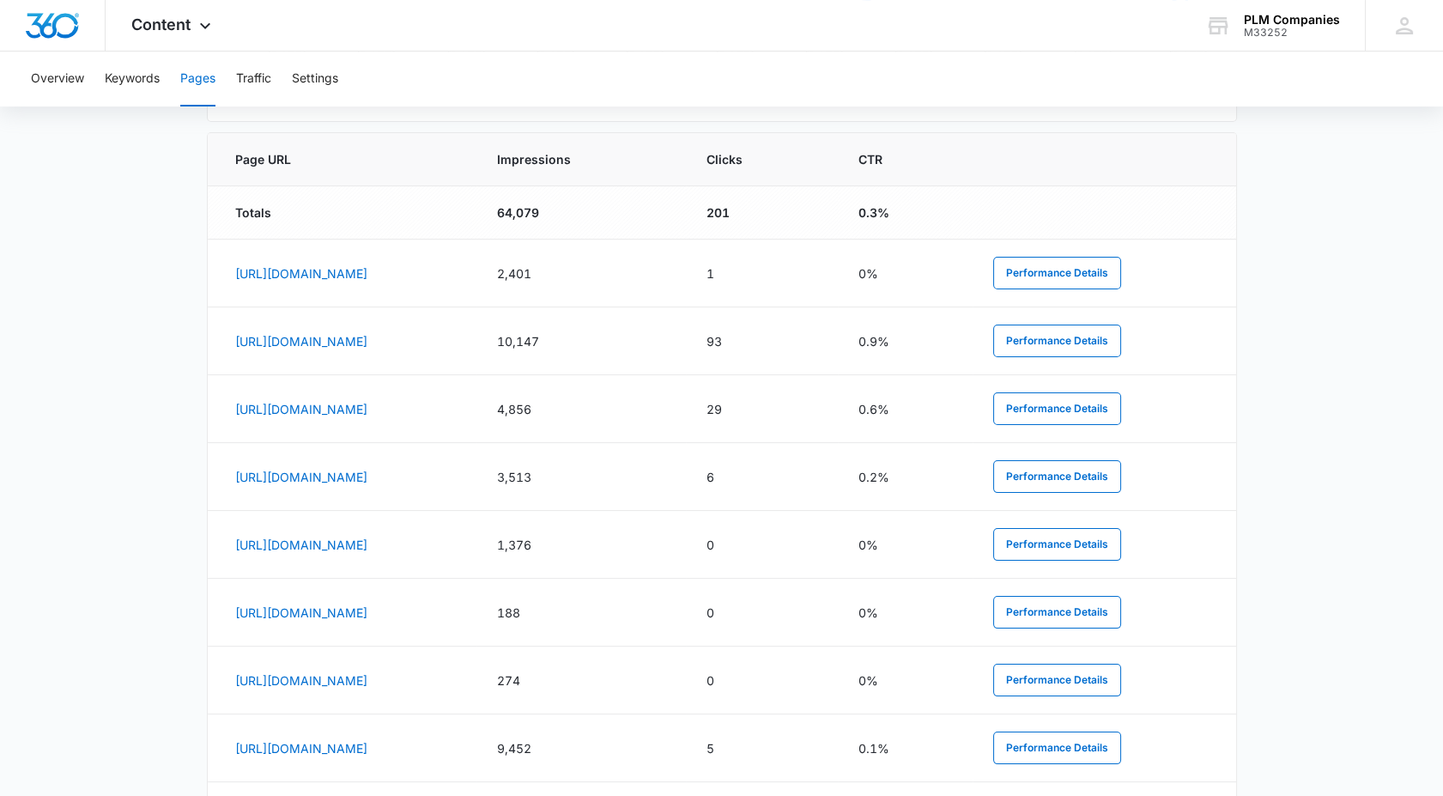
scroll to position [712, 0]
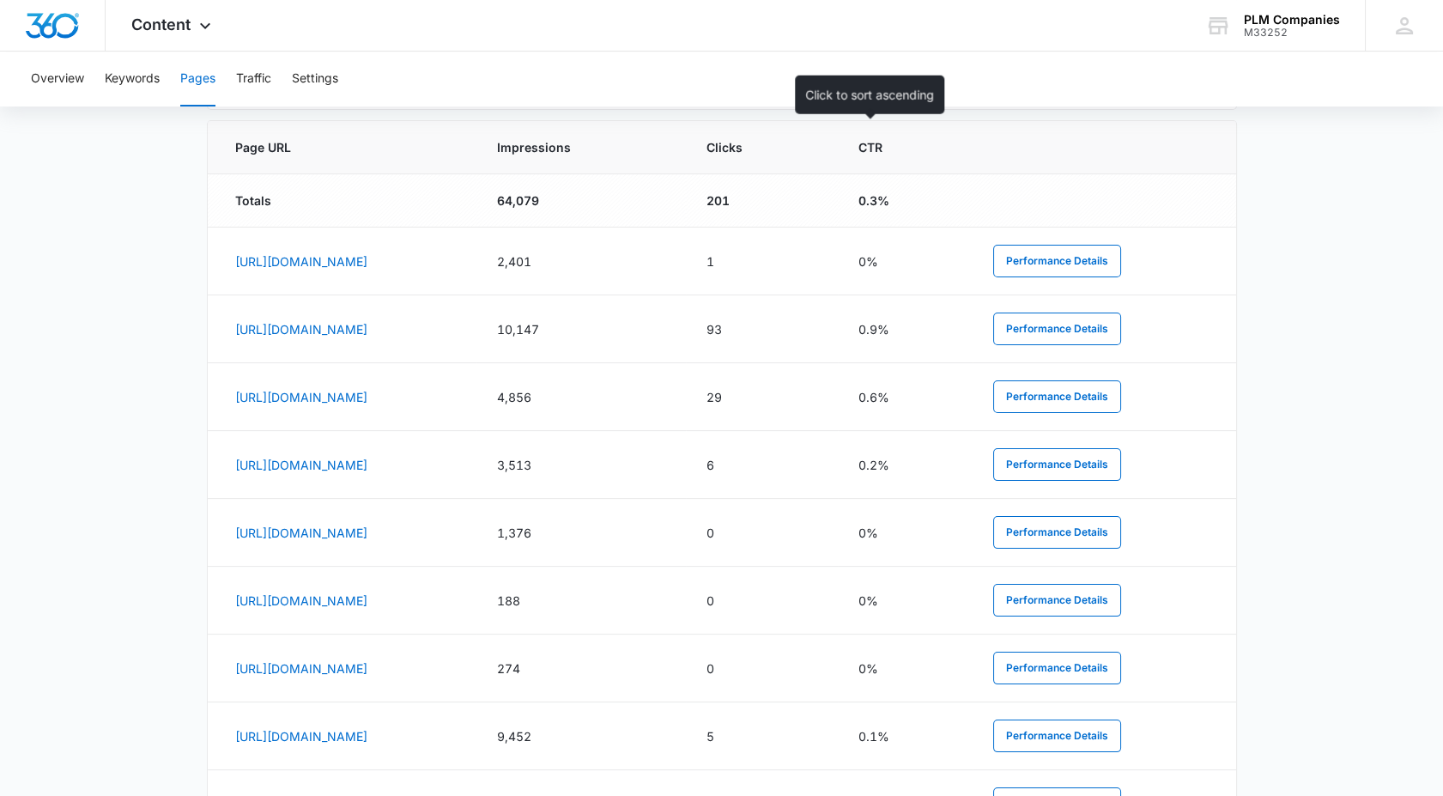
click at [793, 152] on span "Clicks" at bounding box center [750, 147] width 87 height 18
click at [839, 155] on th "Clicks" at bounding box center [762, 147] width 153 height 53
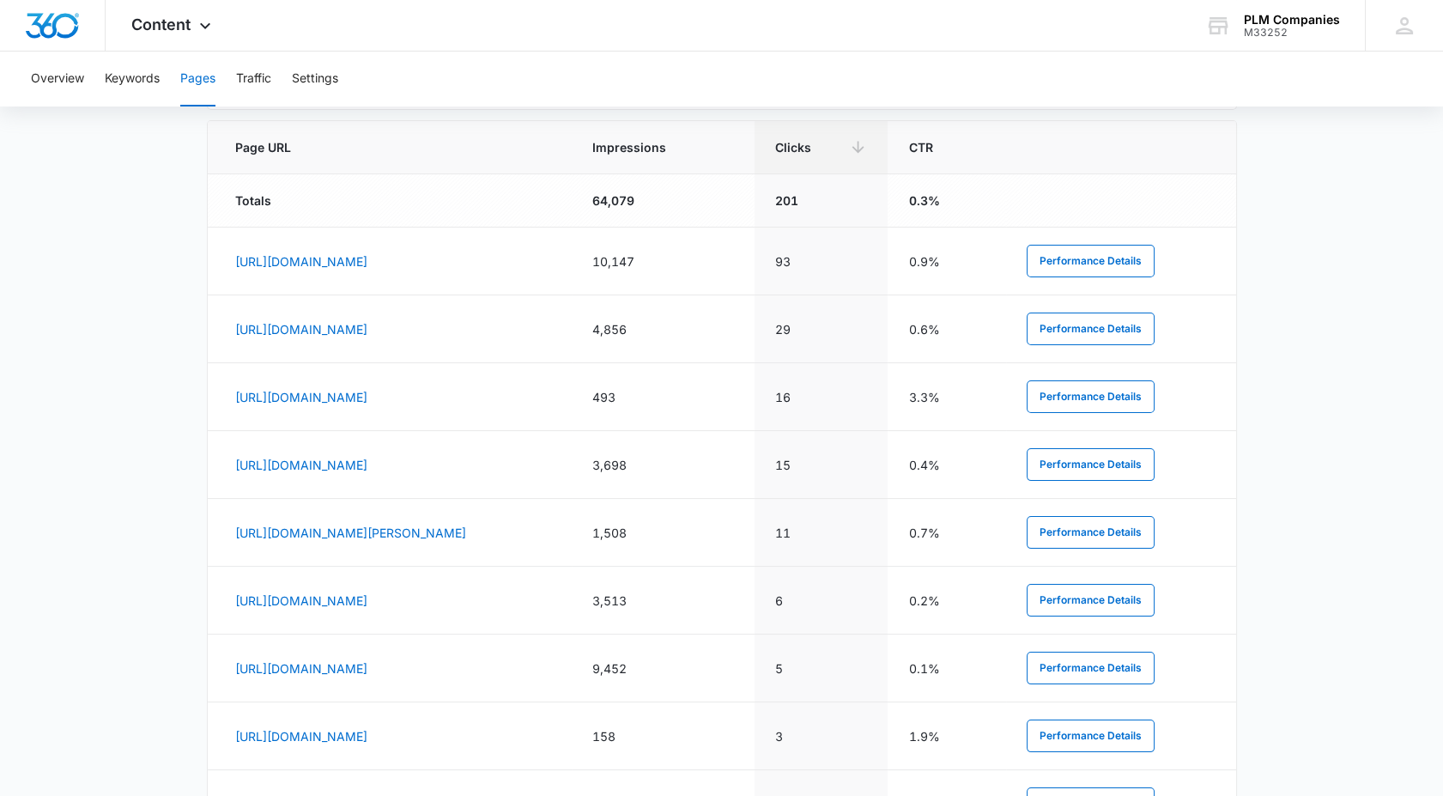
click at [1311, 384] on main "Pages The Pages report shows data relative to your indexed website page URL's w…" at bounding box center [721, 225] width 1443 height 1551
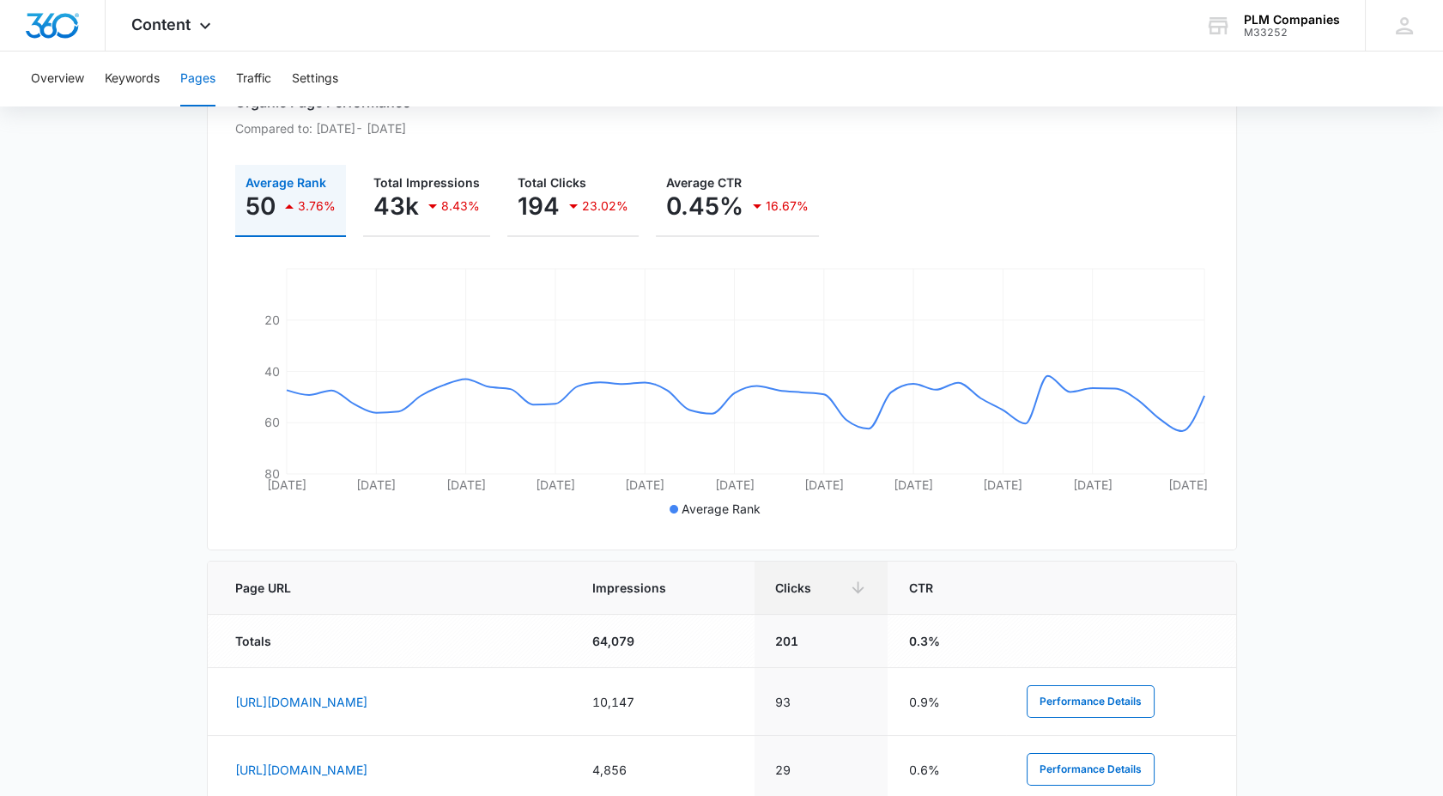
scroll to position [0, 0]
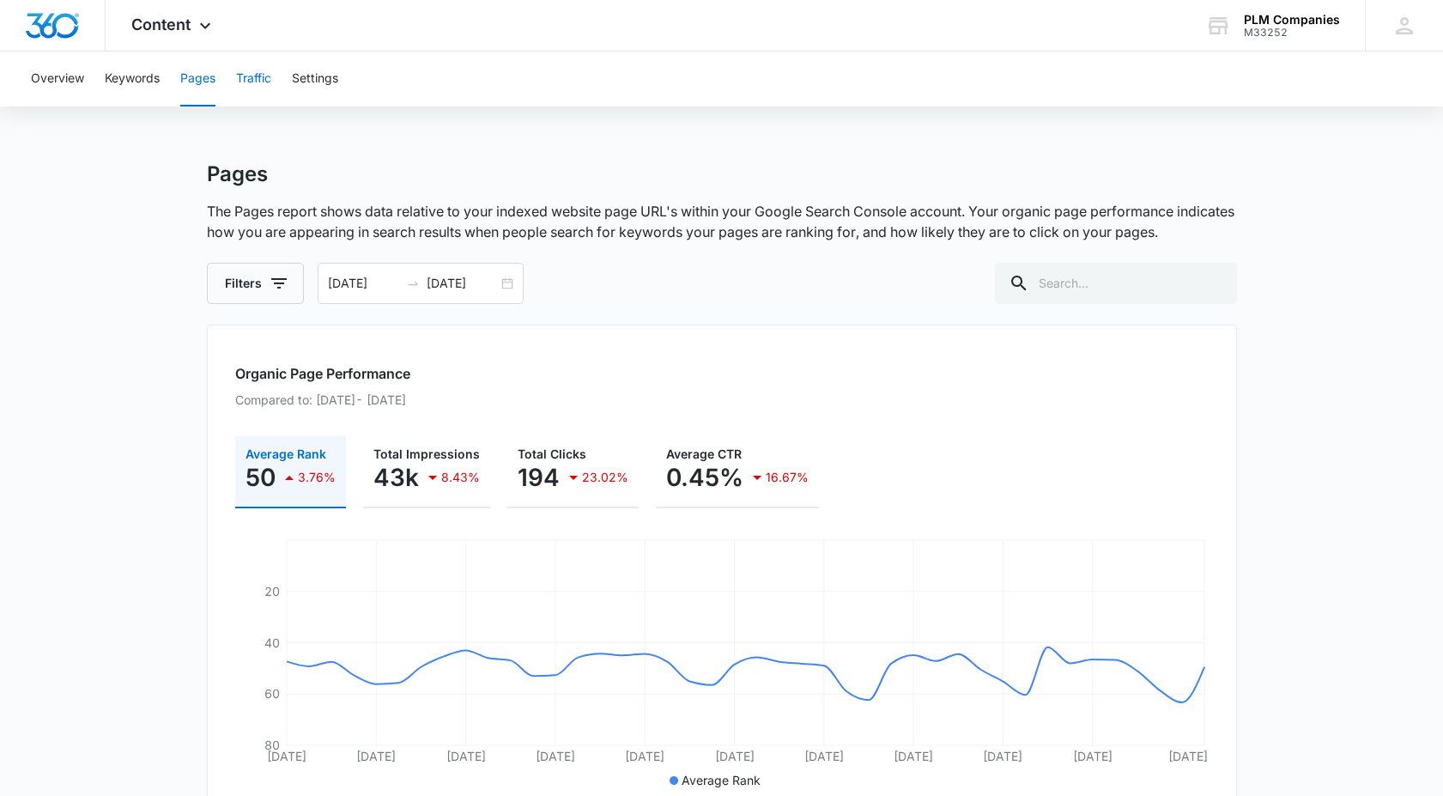
click at [257, 91] on button "Traffic" at bounding box center [253, 79] width 35 height 55
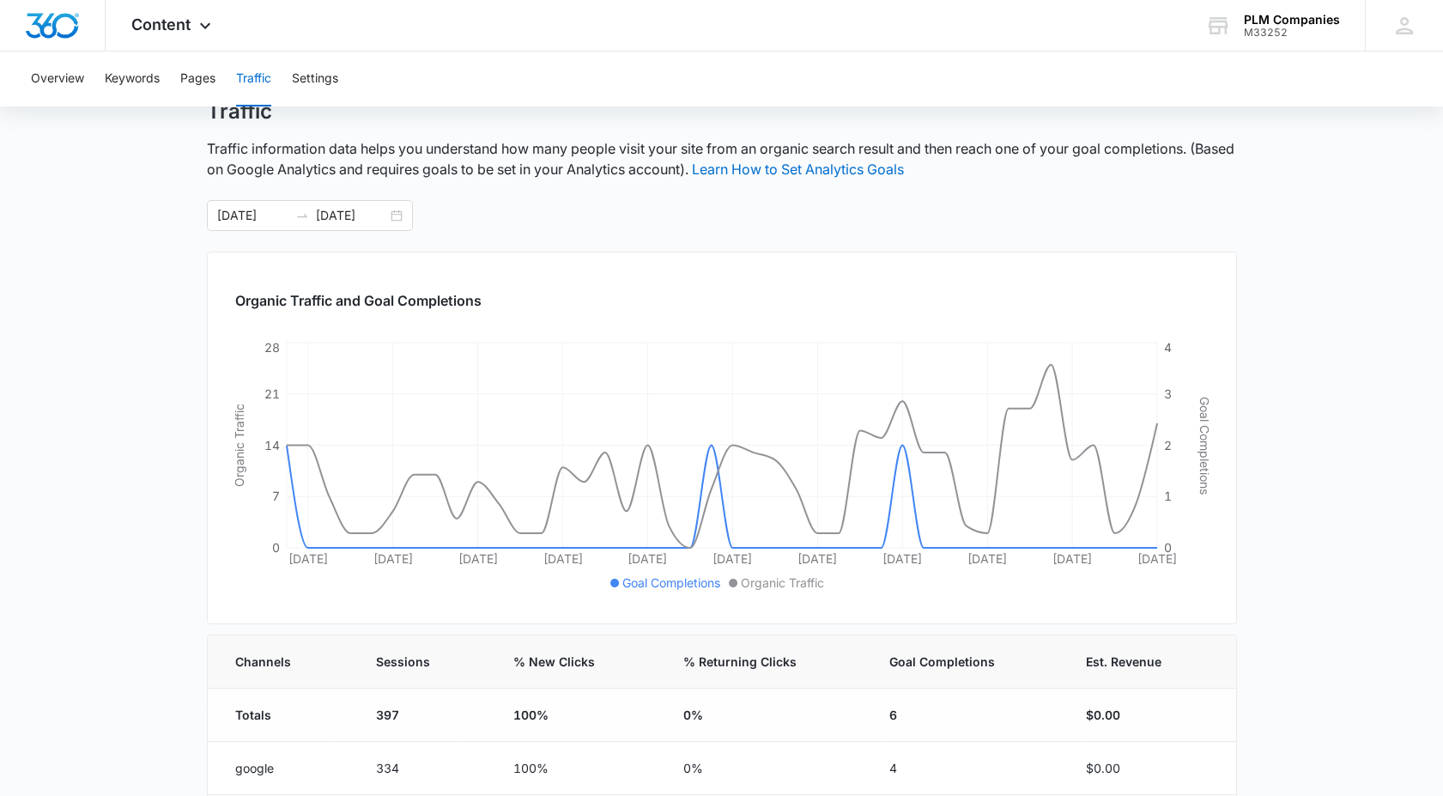
scroll to position [95, 0]
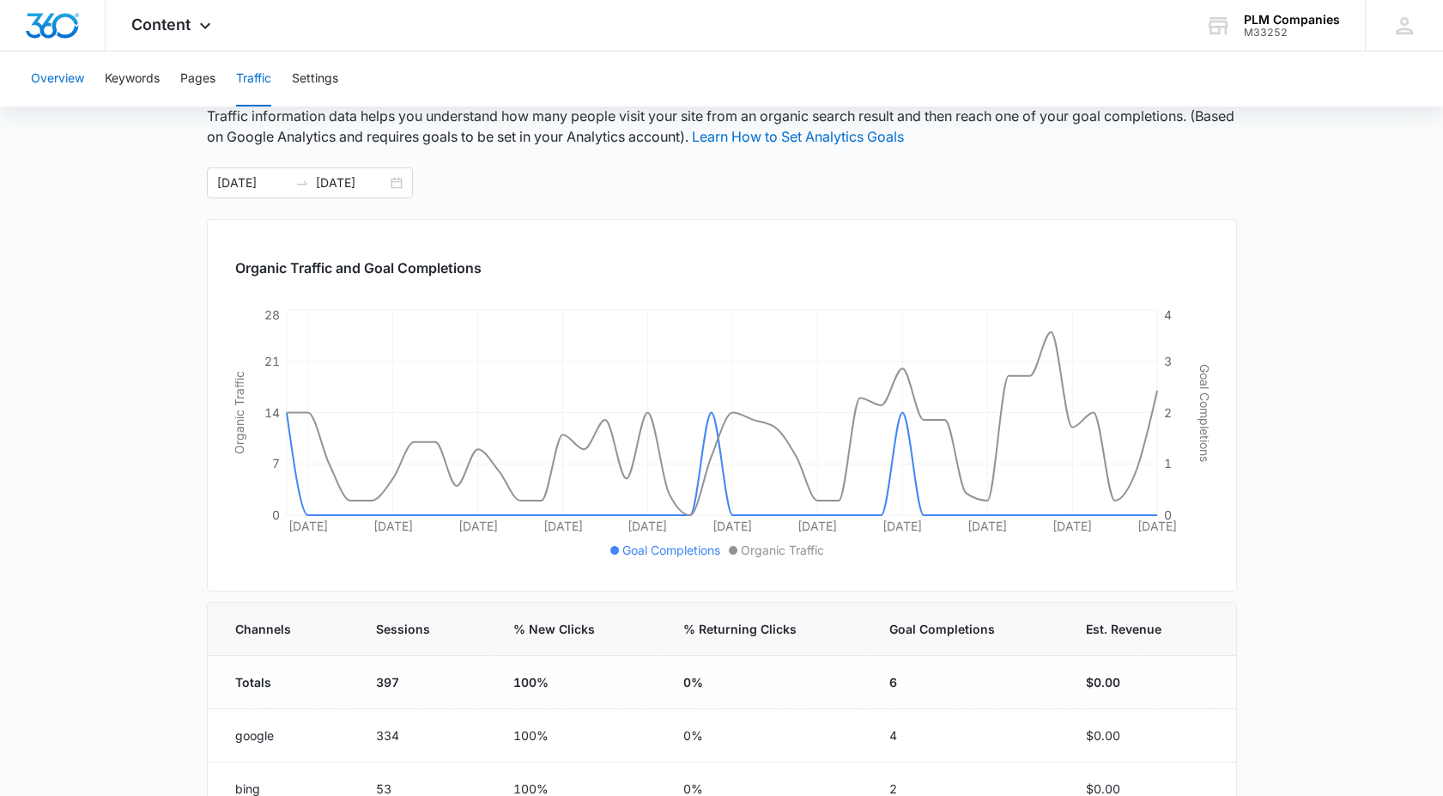
click at [66, 86] on button "Overview" at bounding box center [57, 79] width 53 height 55
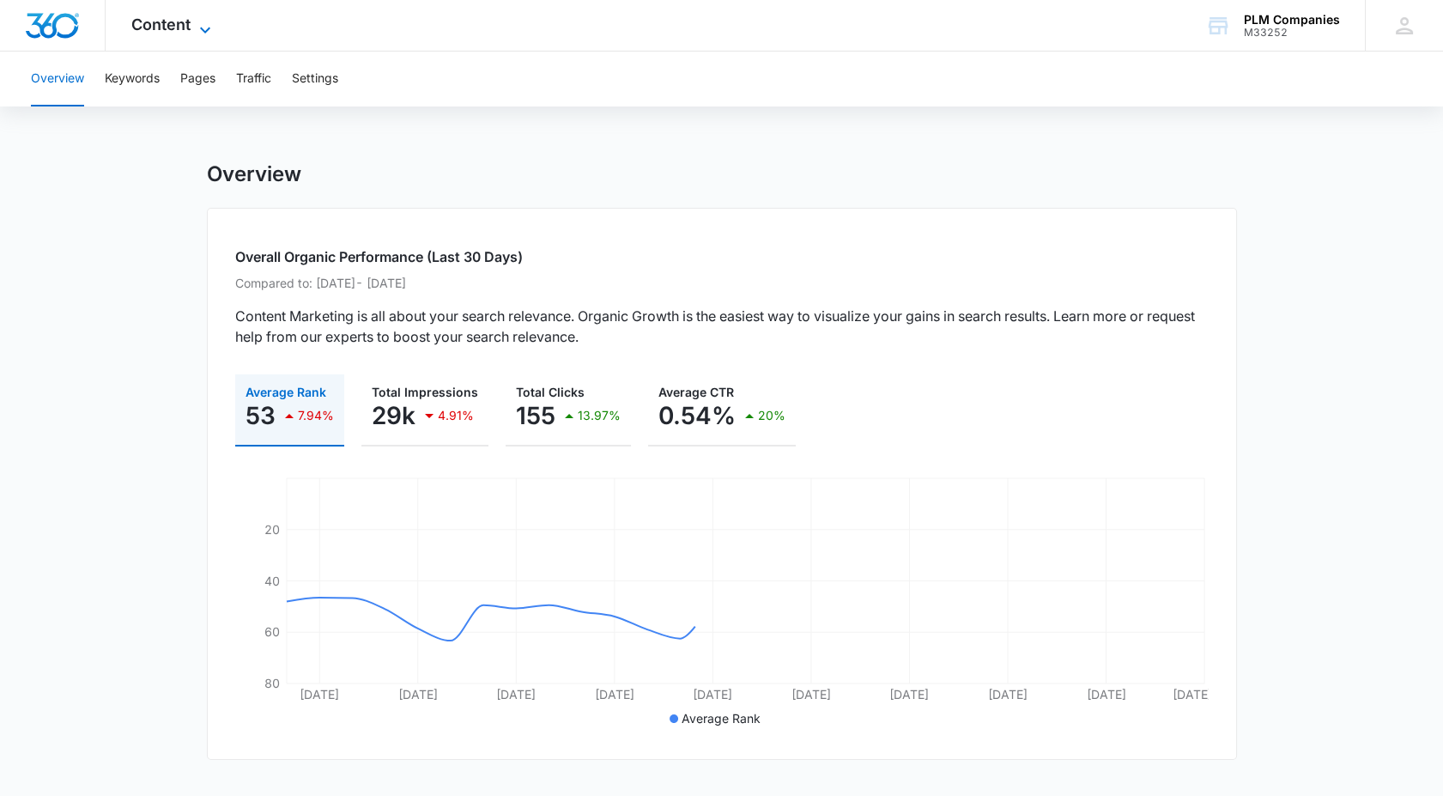
click at [197, 32] on icon at bounding box center [205, 30] width 21 height 21
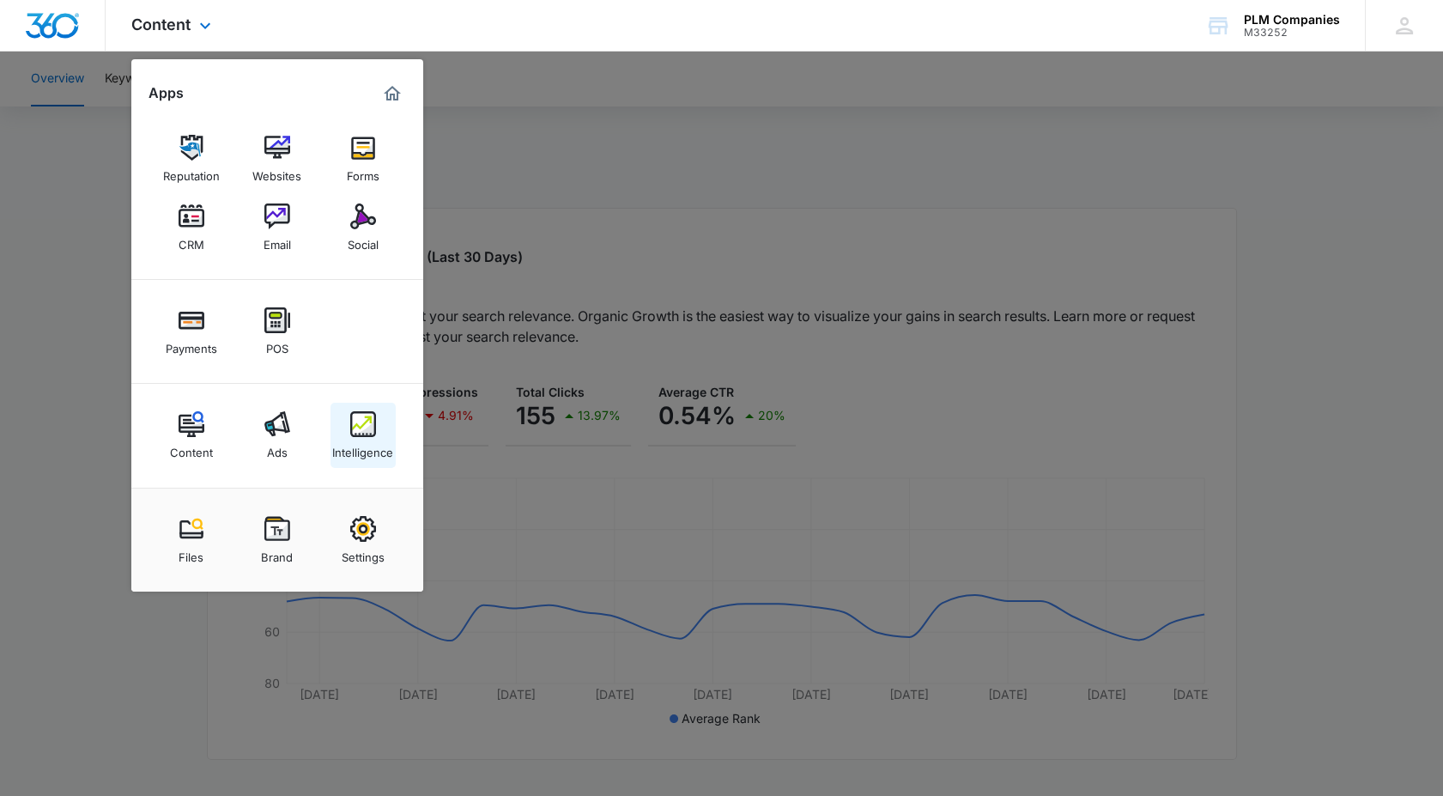
click at [363, 446] on div "Intelligence" at bounding box center [362, 448] width 61 height 22
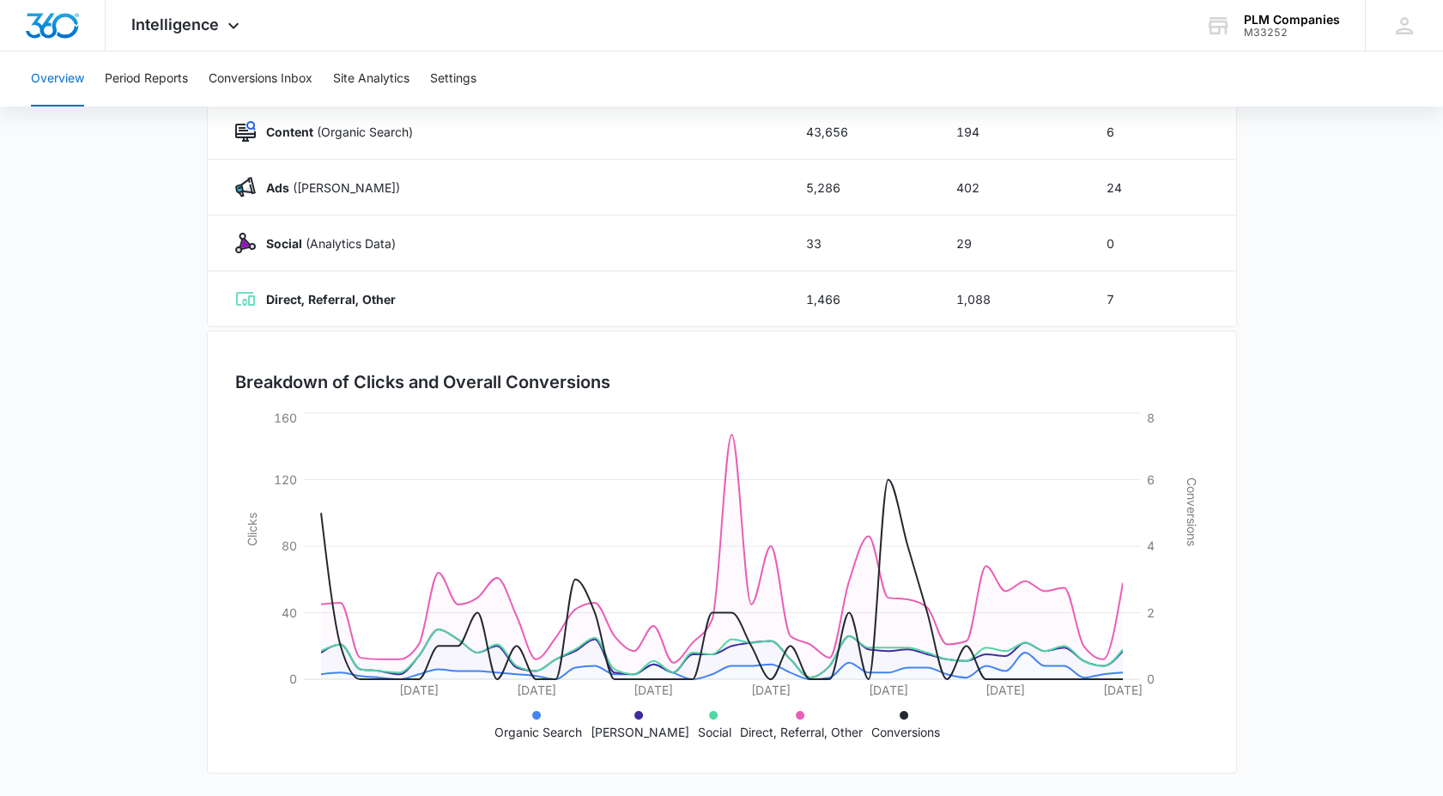
scroll to position [75, 0]
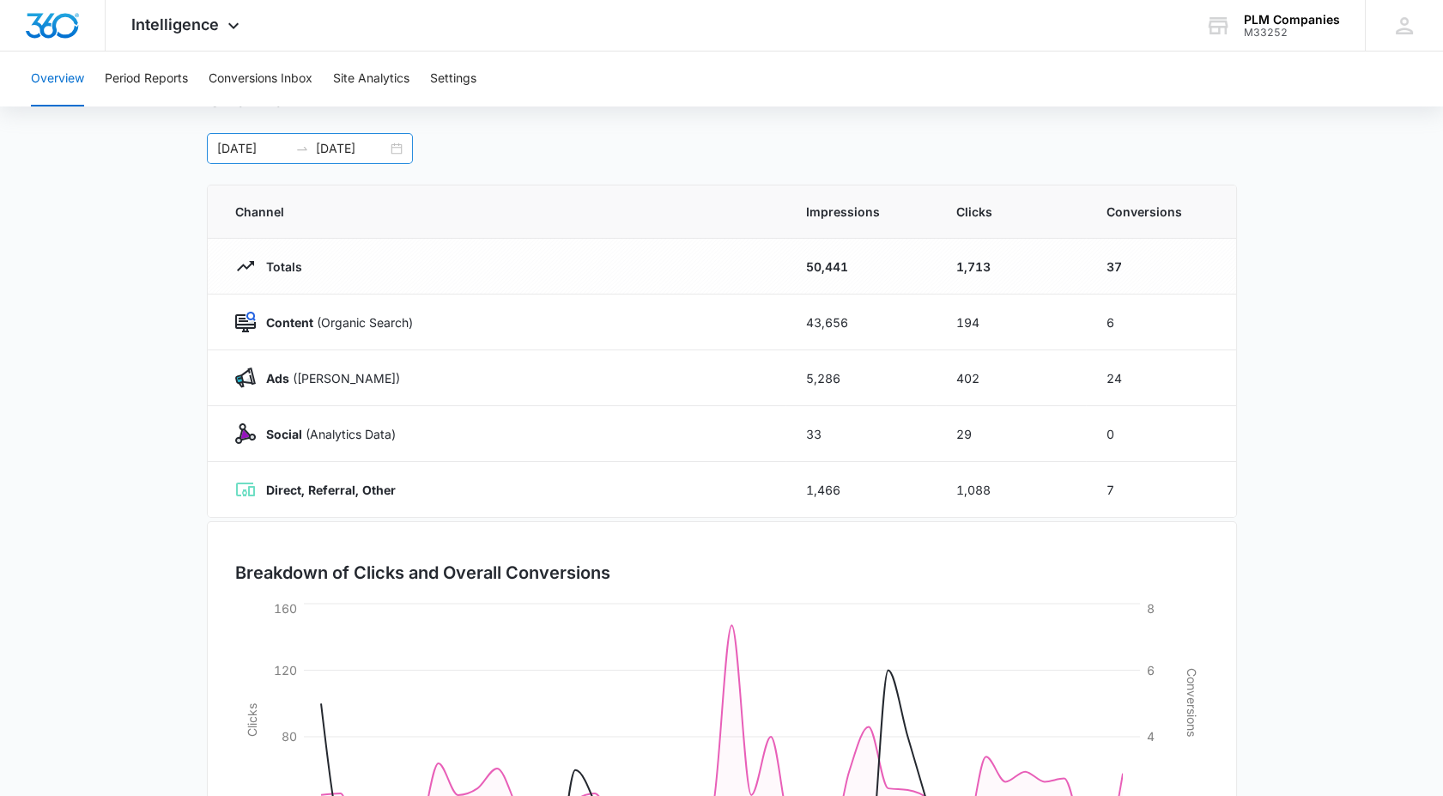
click at [398, 150] on div "[DATE] [DATE]" at bounding box center [310, 148] width 206 height 31
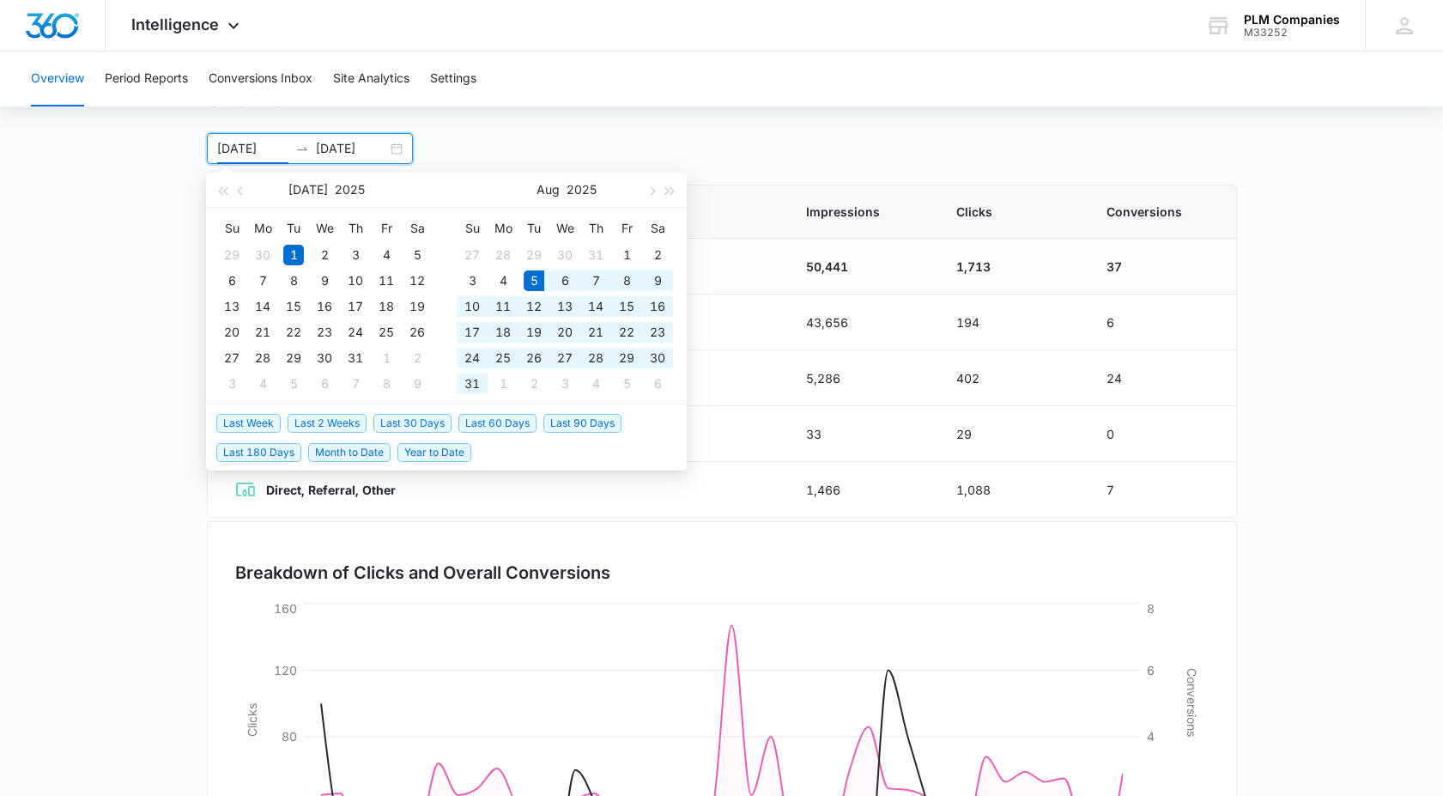
click at [434, 416] on span "Last 30 Days" at bounding box center [413, 423] width 78 height 19
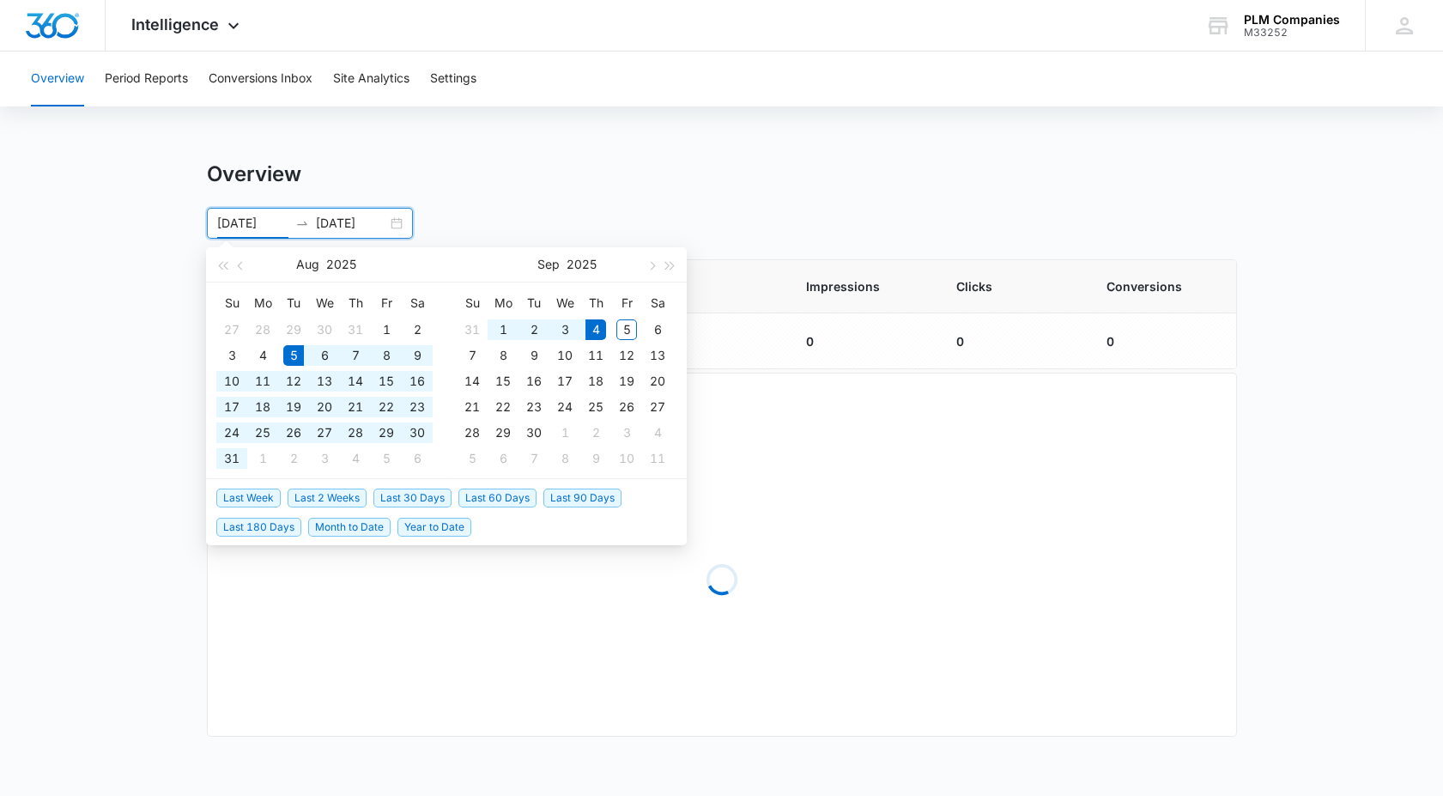
type input "[DATE]"
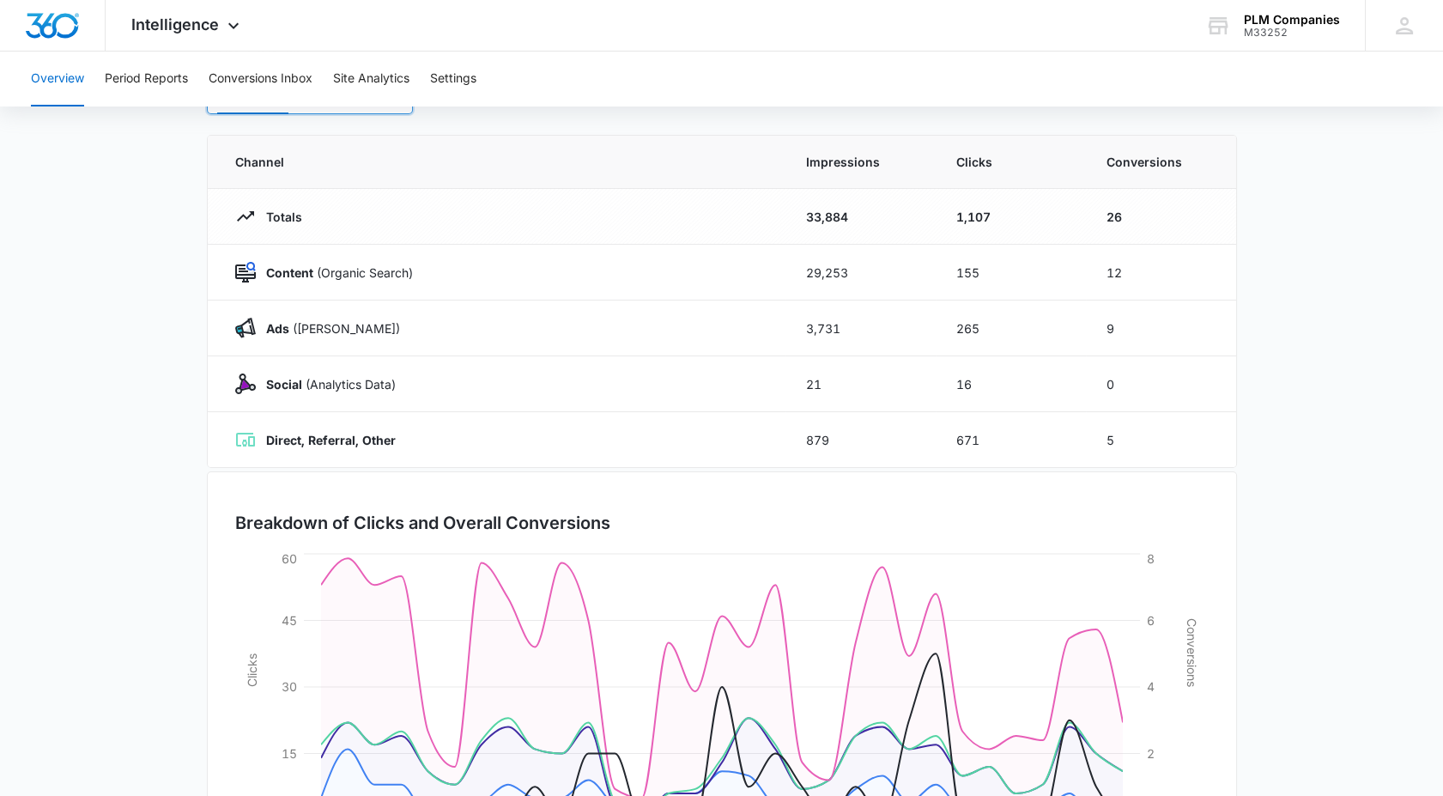
scroll to position [95, 0]
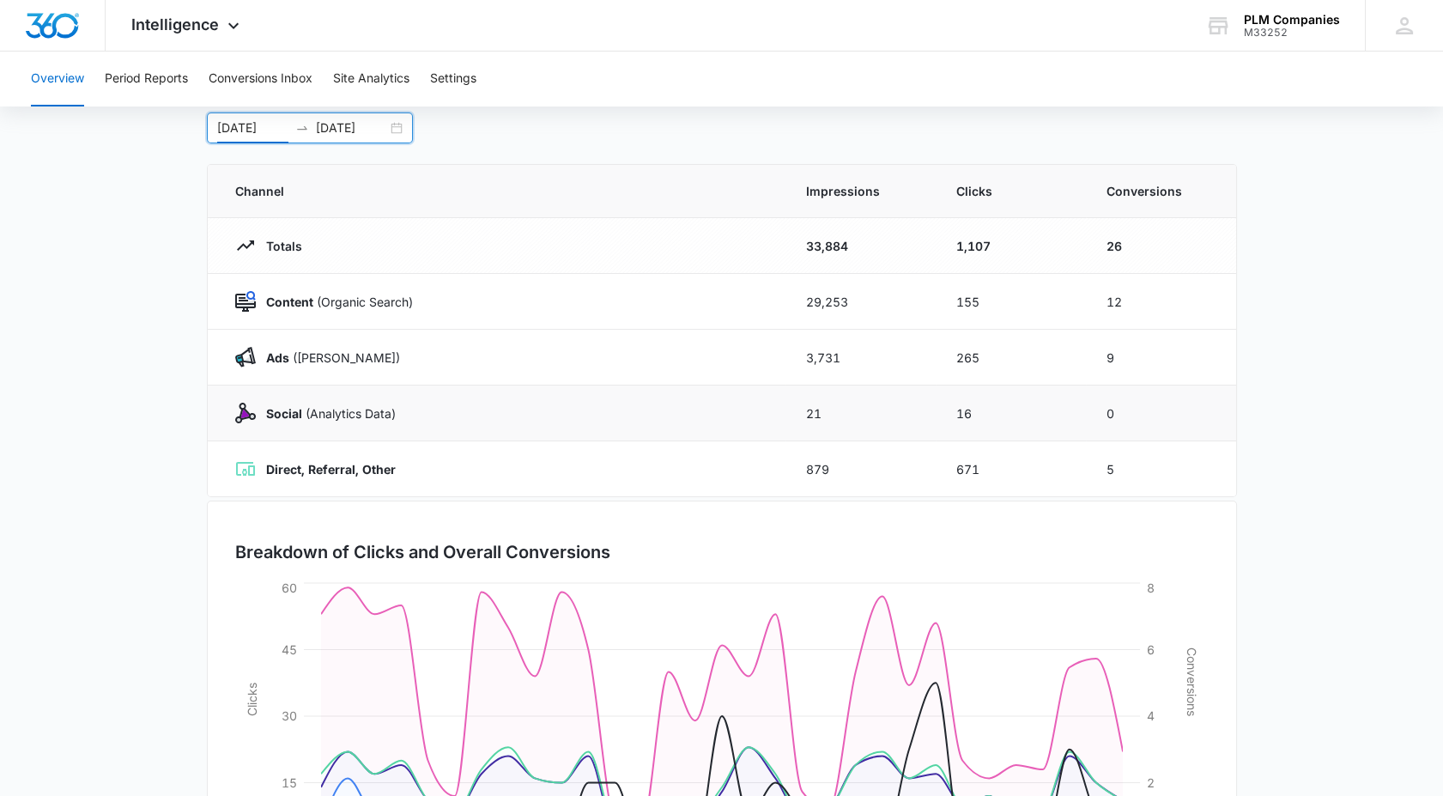
click at [345, 416] on p "Social (Analytics Data)" at bounding box center [326, 413] width 140 height 18
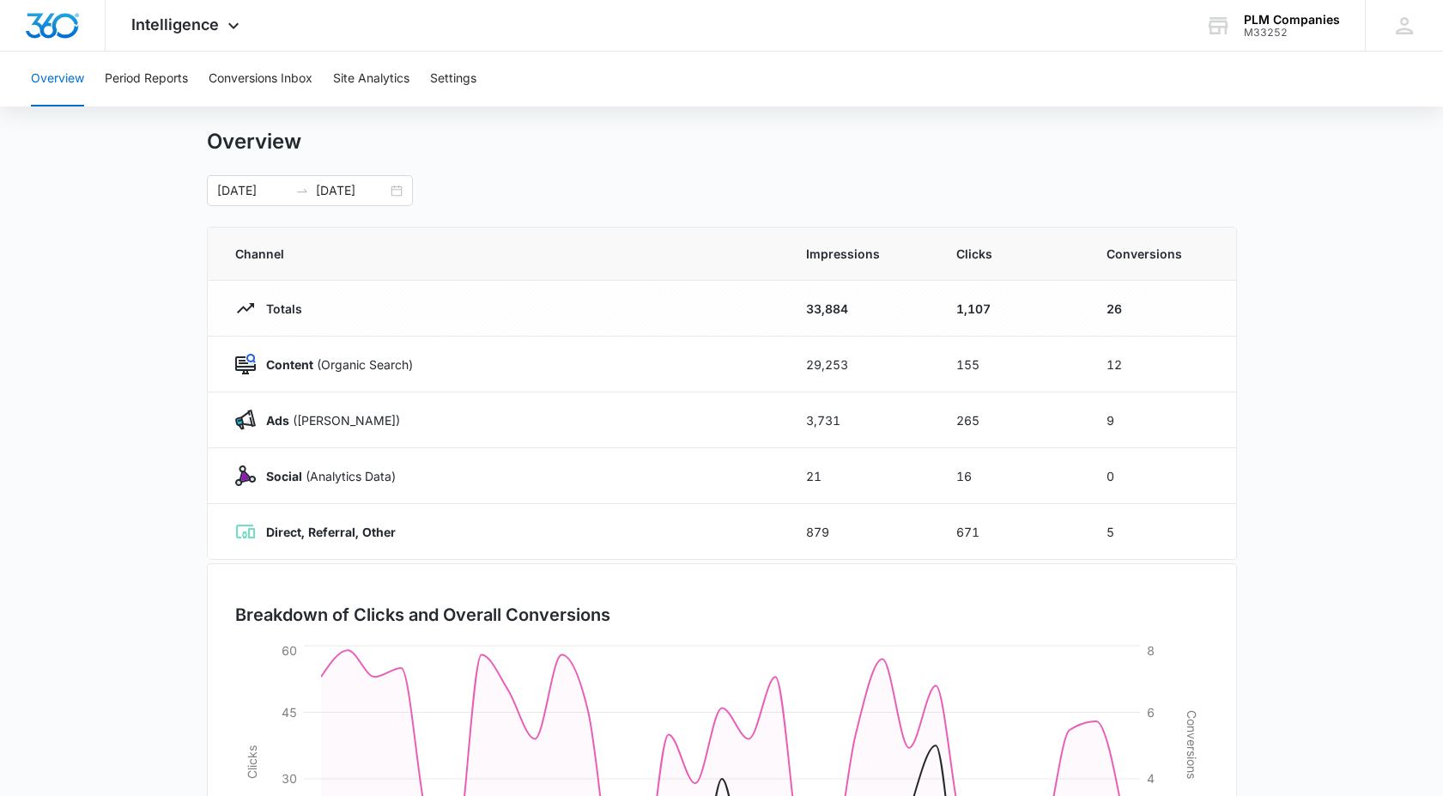
scroll to position [0, 0]
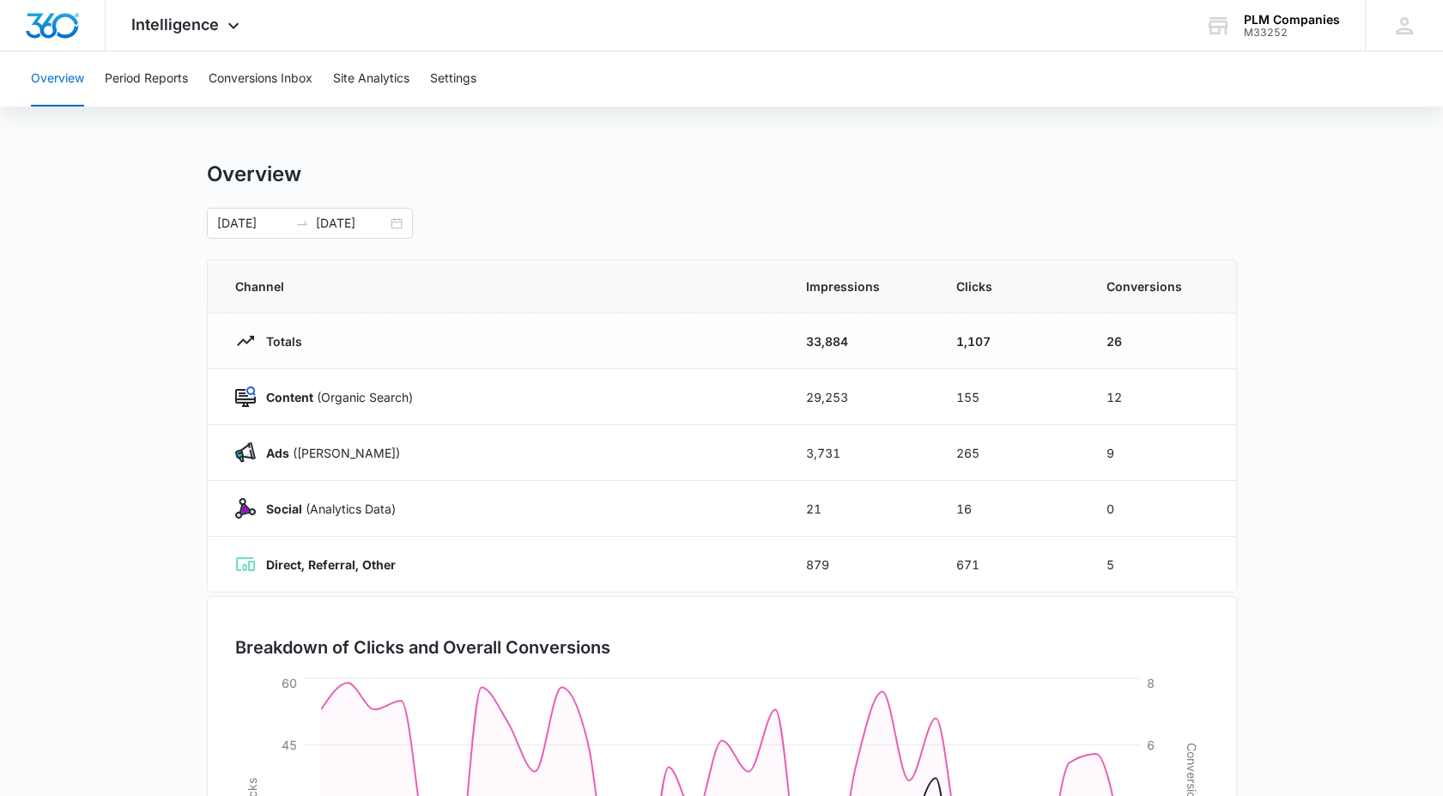
click at [1311, 671] on main "Overview [DATE] [DATE] [DATE] Su Mo Tu We Th Fr Sa 27 28 29 30 31 1 2 3 4 5 6 7…" at bounding box center [721, 612] width 1443 height 902
